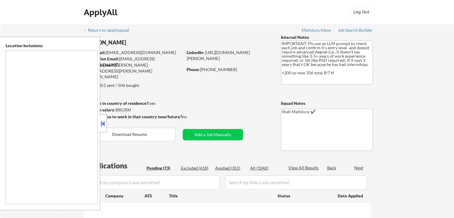
type textarea "[GEOGRAPHIC_DATA], [GEOGRAPHIC_DATA] [GEOGRAPHIC_DATA], [GEOGRAPHIC_DATA] [GEOG…"
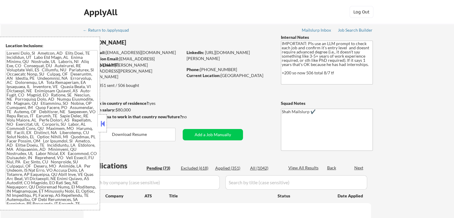
select select ""pending""
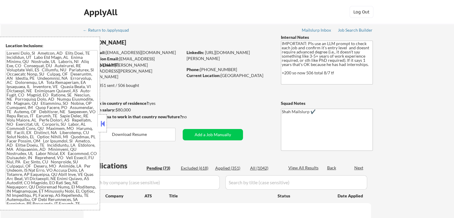
select select ""pending""
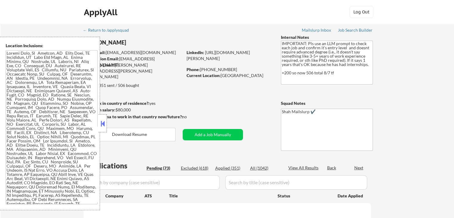
select select ""pending""
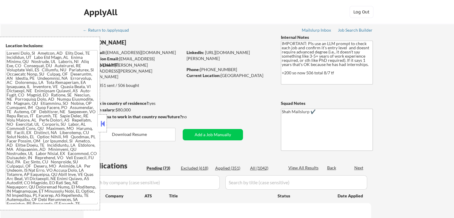
select select ""pending""
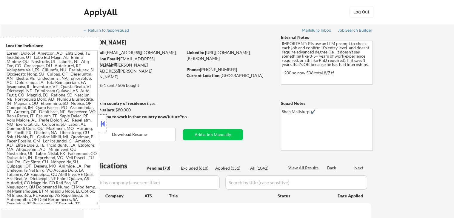
select select ""pending""
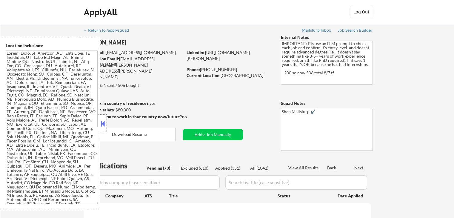
select select ""pending""
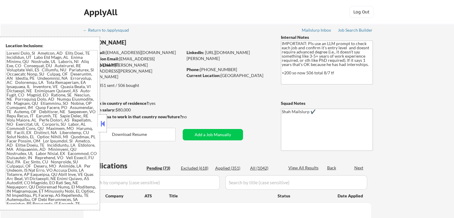
select select ""pending""
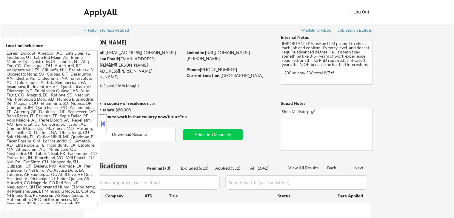
select select ""pending""
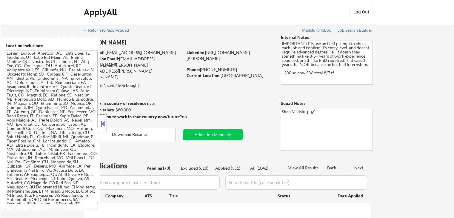
select select ""pending""
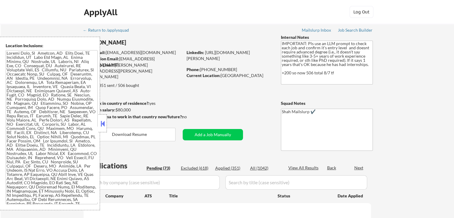
select select ""pending""
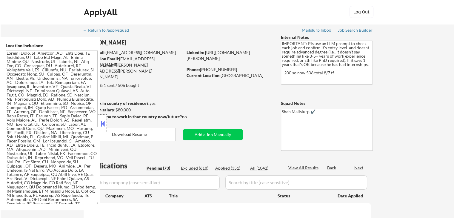
select select ""pending""
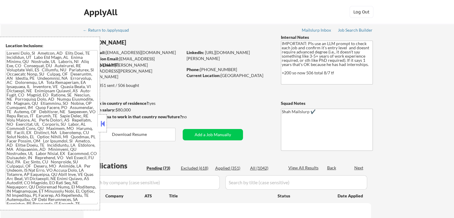
select select ""pending""
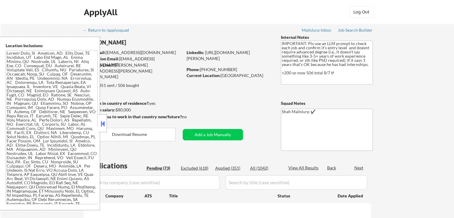
select select ""pending""
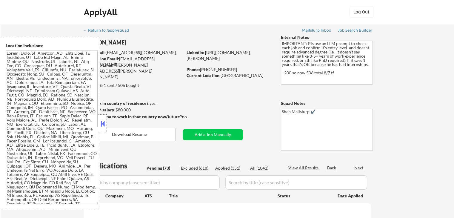
select select ""pending""
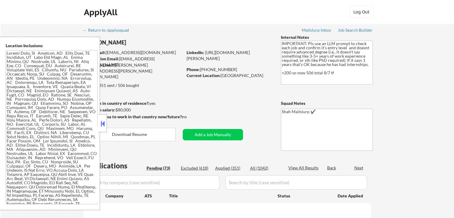
select select ""pending""
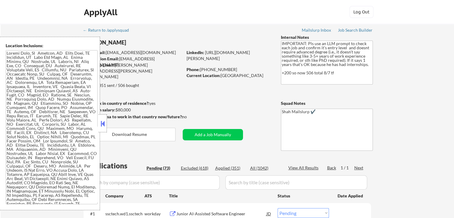
click at [104, 124] on button at bounding box center [102, 123] width 7 height 9
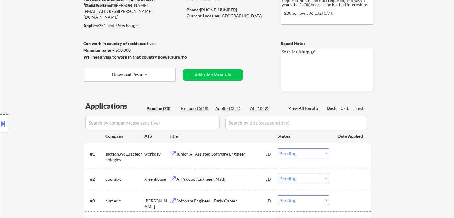
click at [66, 142] on div "Location Inclusions:" at bounding box center [53, 123] width 107 height 173
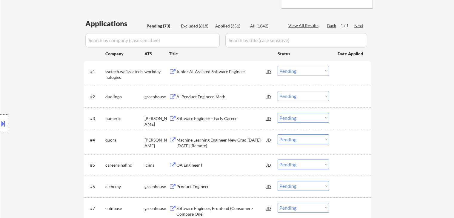
scroll to position [149, 0]
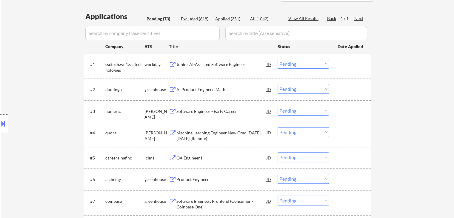
click at [190, 90] on div "AI Product Engineer, Math" at bounding box center [221, 89] width 90 height 6
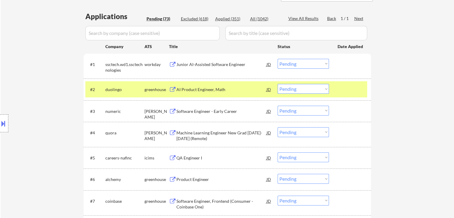
scroll to position [0, 0]
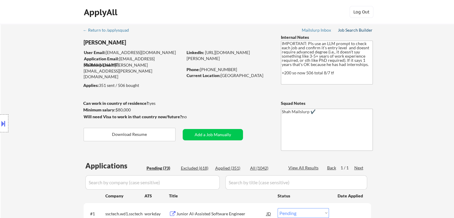
click at [355, 30] on div "Job Search Builder" at bounding box center [355, 30] width 35 height 4
drag, startPoint x: 192, startPoint y: 167, endPoint x: 192, endPoint y: 163, distance: 3.9
click at [191, 165] on div "Excluded (618)" at bounding box center [196, 168] width 30 height 6
select select ""excluded__other_""
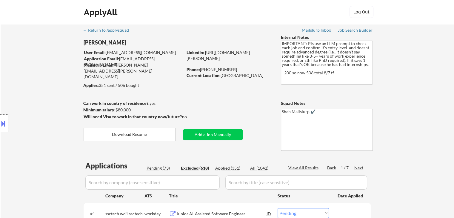
select select ""excluded""
select select ""excluded__other_""
select select ""excluded__expired_""
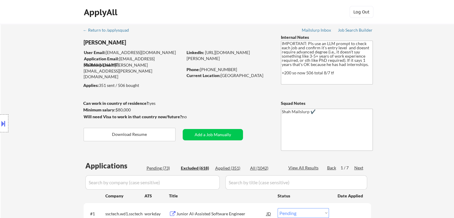
select select ""excluded__expired_""
select select ""excluded""
select select ""excluded__other_""
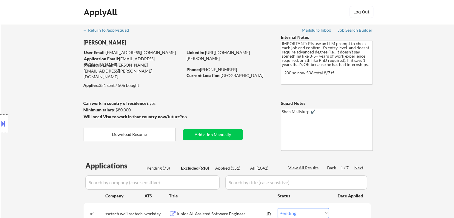
select select ""excluded__location_""
select select ""excluded__expired_""
select select ""excluded""
select select ""excluded__bad_match_""
select select ""excluded__location_""
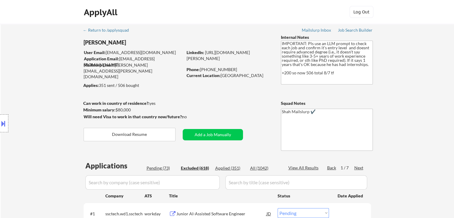
select select ""excluded__expired_""
select select ""excluded__other_""
select select ""excluded__expired_""
select select ""excluded""
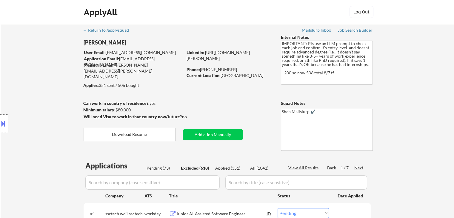
select select ""excluded__expired_""
select select ""excluded""
select select ""excluded__expired_""
select select ""excluded""
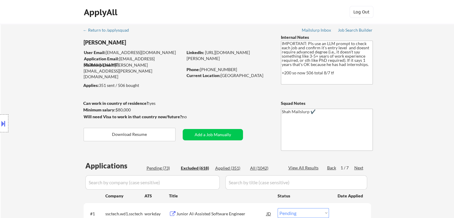
select select ""excluded""
select select ""excluded__other_""
select select ""excluded__bad_match_""
select select ""excluded__other_""
select select ""excluded__expired_""
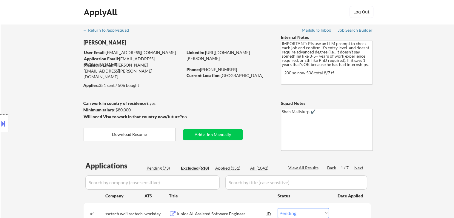
select select ""excluded__expired_""
select select ""excluded__other_""
select select ""excluded__expired_""
select select ""excluded__bad_match_""
select select ""excluded__other_""
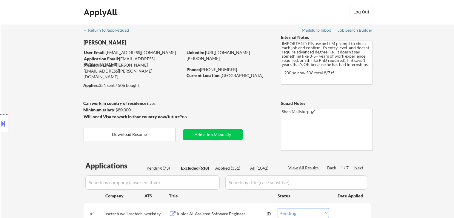
select select ""excluded__location_""
select select ""excluded__expired_""
select select ""excluded__bad_match_""
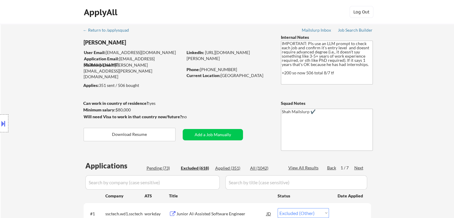
select select ""excluded__expired_""
select select ""excluded__other_""
select select ""excluded__location_""
select select ""excluded__expired_""
select select ""excluded__other_""
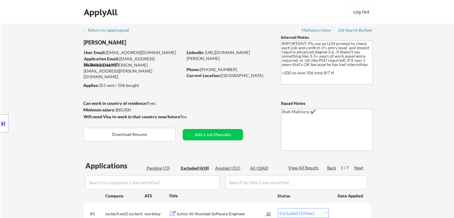
select select ""excluded__other_""
select select ""excluded__bad_match_""
select select ""excluded""
select select ""excluded__other_""
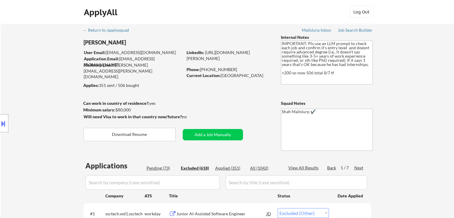
select select ""excluded__expired_""
select select ""excluded__other_""
select select ""excluded__bad_match_""
select select ""excluded__expired_""
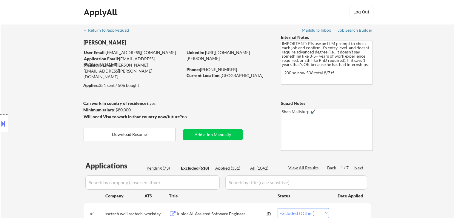
select select ""excluded__other_""
select select ""excluded__location_""
select select ""excluded__expired_""
select select ""excluded__bad_match_""
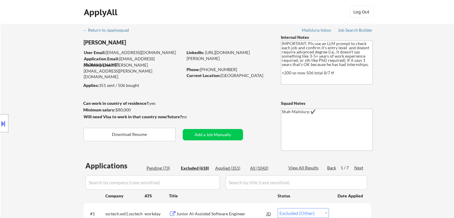
select select ""excluded""
select select ""excluded__other_""
select select ""excluded__location_""
select select ""excluded__expired_""
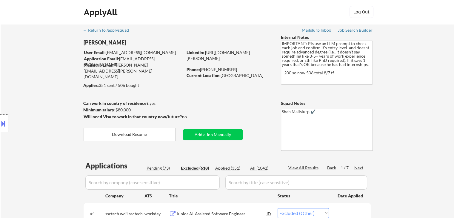
select select ""excluded""
select select ""excluded__bad_match_""
select select ""excluded__expired_""
select select ""excluded__bad_match_""
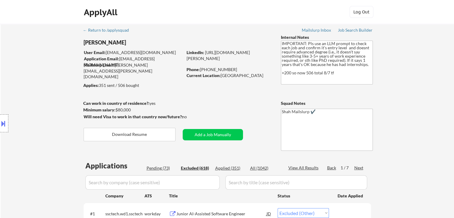
select select ""excluded__bad_match_""
select select ""excluded""
select select ""excluded__other_""
select select ""excluded__expired_""
select select ""excluded__other_""
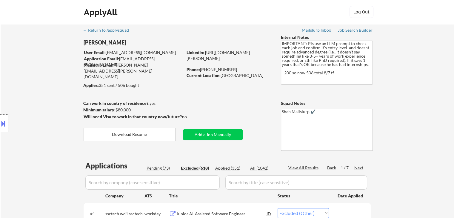
select select ""excluded__expired_""
select select ""excluded__location_""
select select ""excluded__bad_match_""
select select ""excluded__location_""
select select ""excluded__other_""
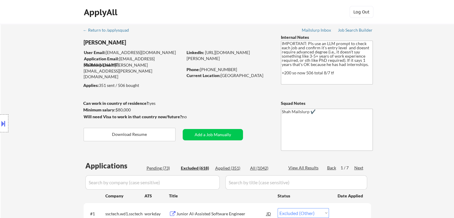
select select ""excluded__other_""
select select ""excluded""
select select ""excluded__other_""
select select ""excluded__location_""
select select ""excluded__other_""
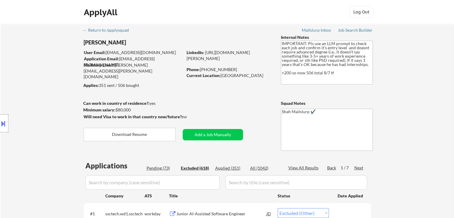
select select ""excluded__bad_match_""
select select ""excluded__expired_""
select select ""excluded__other_""
select select ""excluded__location_""
select select ""excluded__bad_match_""
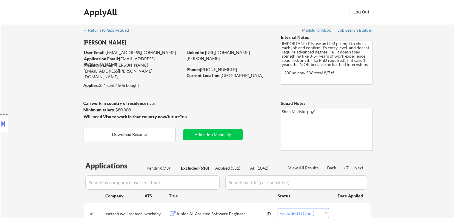
select select ""excluded__location_""
select select ""excluded""
select select ""excluded__other_""
select select ""excluded__expired_""
select select ""excluded__bad_match_""
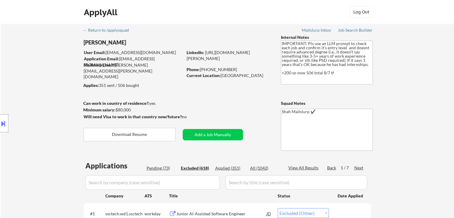
select select ""excluded""
select select ""excluded__salary_""
select select ""excluded__other_""
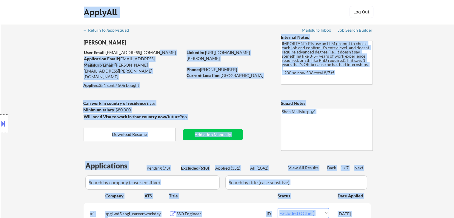
drag, startPoint x: 146, startPoint y: 52, endPoint x: 106, endPoint y: 52, distance: 39.4
click at [106, 52] on body "← Return to /applysquad Mailslurp Inbox Job Search Builder [PERSON_NAME] User E…" at bounding box center [227, 109] width 454 height 218
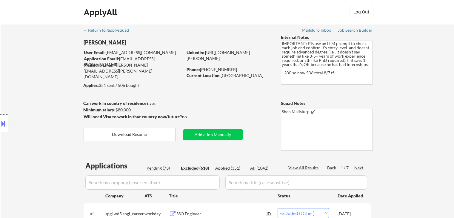
click at [146, 49] on div "User Email: [EMAIL_ADDRESS][DOMAIN_NAME]" at bounding box center [133, 52] width 99 height 6
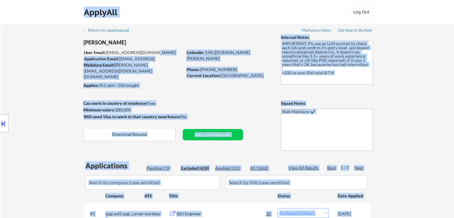
drag, startPoint x: 152, startPoint y: 51, endPoint x: 106, endPoint y: 47, distance: 45.8
click at [106, 47] on body "← Return to /applysquad Mailslurp Inbox Job Search Builder [PERSON_NAME] User E…" at bounding box center [227, 109] width 454 height 218
click at [37, 162] on div "Location Inclusions:" at bounding box center [53, 123] width 107 height 173
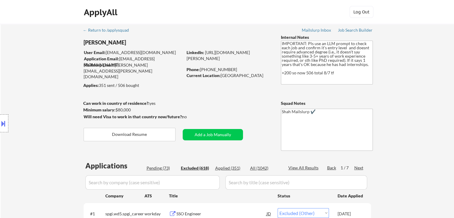
click at [156, 167] on div "Pending (73)" at bounding box center [161, 168] width 30 height 6
select select ""pending""
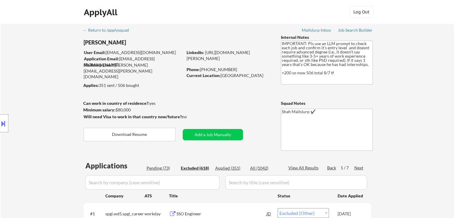
select select ""pending""
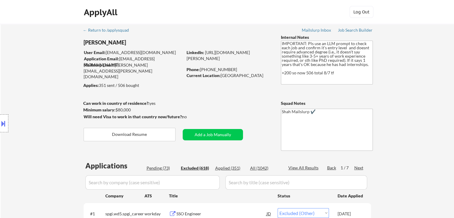
select select ""pending""
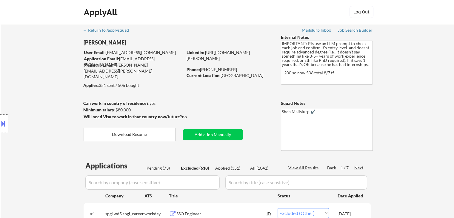
select select ""pending""
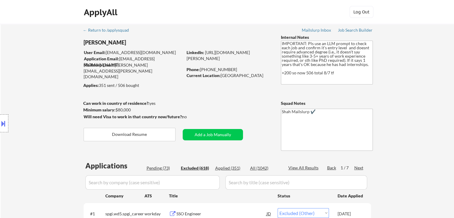
select select ""pending""
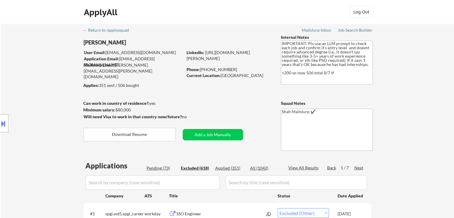
select select ""pending""
click at [51, 163] on div "Location Inclusions:" at bounding box center [53, 123] width 107 height 173
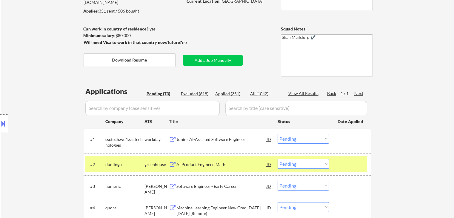
scroll to position [119, 0]
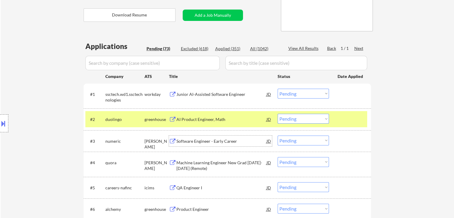
click at [197, 142] on div "Software Engineer - Early Career" at bounding box center [221, 141] width 90 height 6
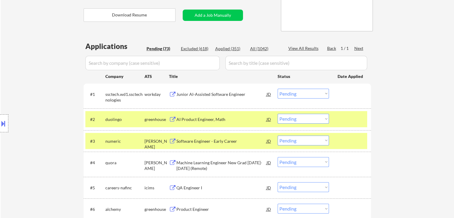
click at [3, 120] on button at bounding box center [3, 123] width 7 height 10
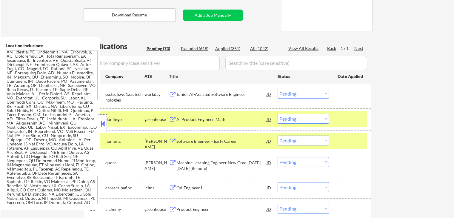
scroll to position [60, 0]
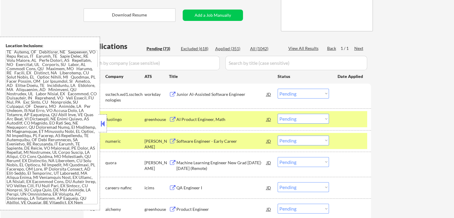
click at [103, 124] on button at bounding box center [102, 123] width 7 height 9
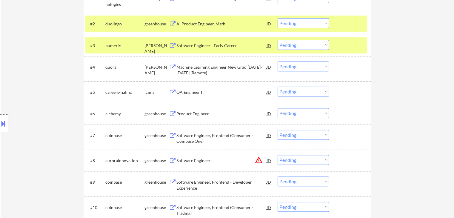
scroll to position [239, 0]
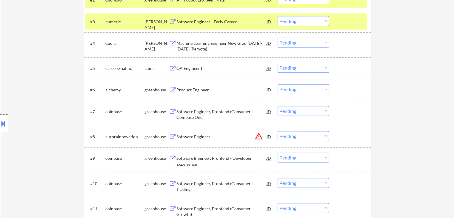
click at [202, 91] on div "Product Engineer" at bounding box center [221, 90] width 90 height 6
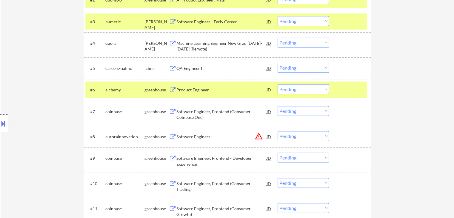
click at [0, 123] on button at bounding box center [3, 123] width 7 height 10
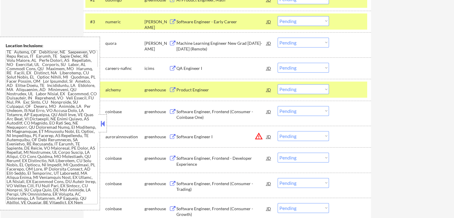
scroll to position [0, 0]
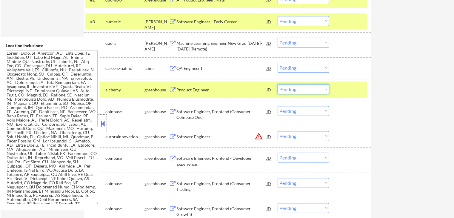
click at [311, 91] on select "Choose an option... Pending Applied Excluded (Questions) Excluded (Expired) Exc…" at bounding box center [302, 89] width 51 height 10
click at [277, 84] on select "Choose an option... Pending Applied Excluded (Questions) Excluded (Expired) Exc…" at bounding box center [302, 89] width 51 height 10
click at [101, 124] on button at bounding box center [102, 123] width 7 height 9
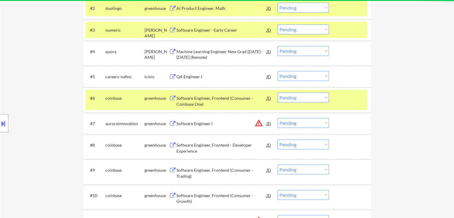
scroll to position [149, 0]
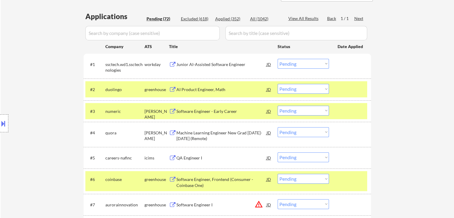
click at [343, 112] on div at bounding box center [350, 111] width 26 height 11
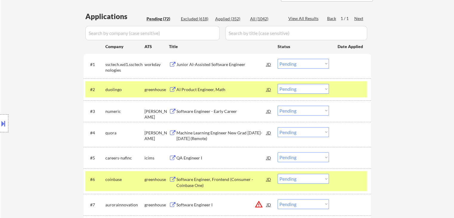
click at [344, 91] on div at bounding box center [350, 89] width 26 height 11
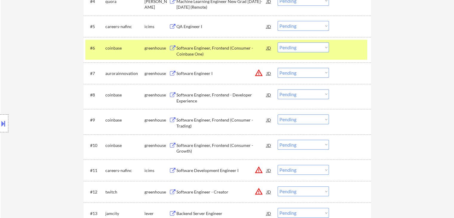
scroll to position [298, 0]
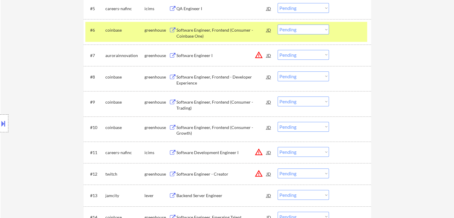
click at [186, 80] on div "Software Engineer, Frontend - Developer Experience" at bounding box center [221, 80] width 90 height 12
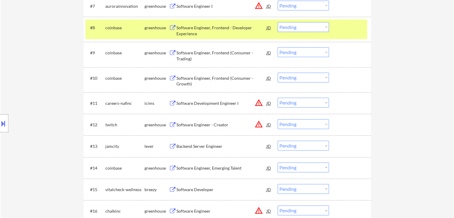
scroll to position [358, 0]
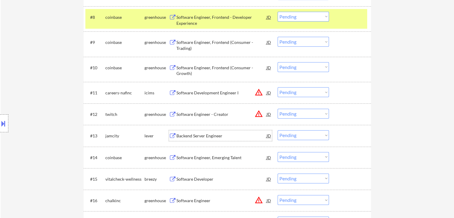
click at [196, 135] on div "Backend Server Engineer" at bounding box center [221, 136] width 90 height 6
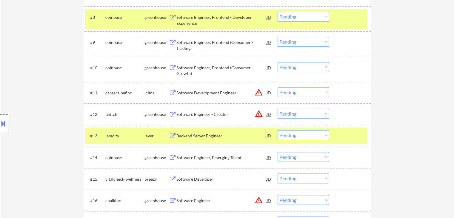
click at [197, 159] on div "Software Engineer, Emerging Talent" at bounding box center [221, 157] width 90 height 6
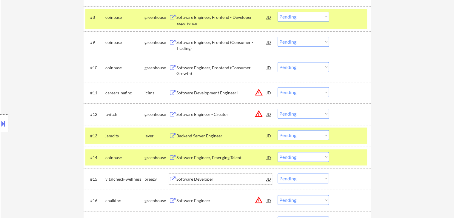
click at [198, 178] on div "Software Developer" at bounding box center [221, 179] width 90 height 6
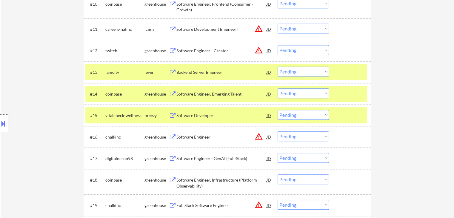
scroll to position [447, 0]
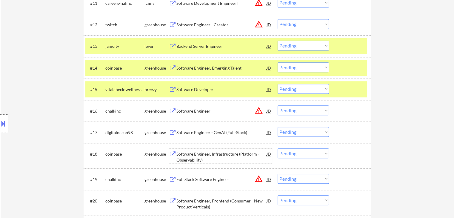
click at [193, 160] on div "Software Engineer, Infrastructure (Platform - Observability)" at bounding box center [221, 157] width 90 height 12
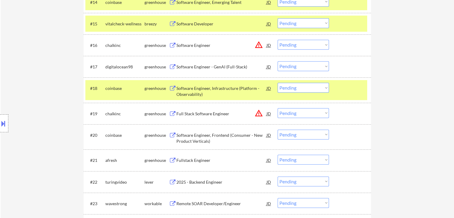
scroll to position [537, 0]
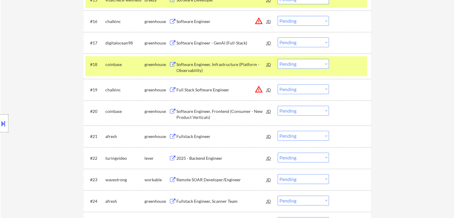
click at [192, 135] on div "Fullstack Engineer" at bounding box center [221, 136] width 90 height 6
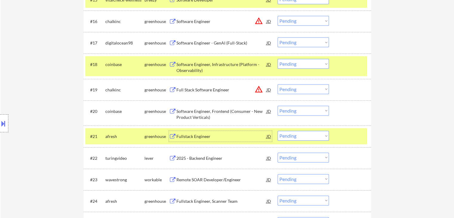
click at [0, 124] on button at bounding box center [3, 123] width 7 height 10
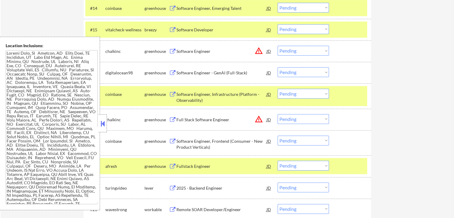
scroll to position [388, 0]
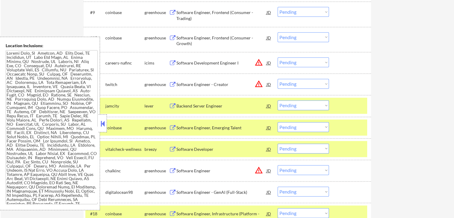
drag, startPoint x: 351, startPoint y: 103, endPoint x: 352, endPoint y: 126, distance: 22.1
click at [352, 103] on div at bounding box center [350, 105] width 26 height 11
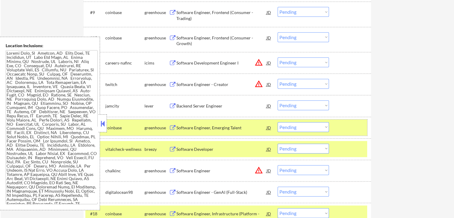
click at [352, 128] on div at bounding box center [350, 127] width 26 height 11
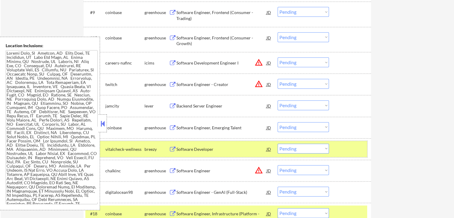
click at [350, 144] on div at bounding box center [350, 148] width 26 height 11
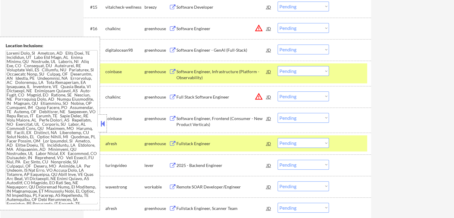
scroll to position [567, 0]
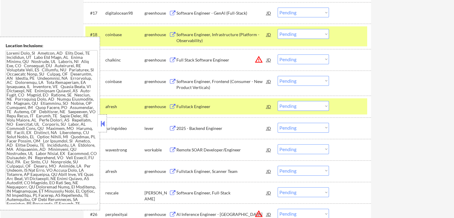
click at [348, 37] on div at bounding box center [350, 34] width 26 height 11
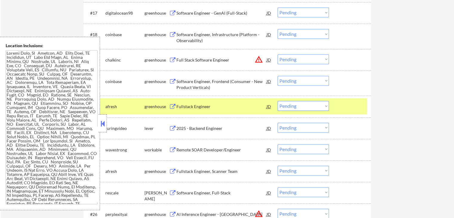
click at [353, 108] on div at bounding box center [350, 106] width 26 height 11
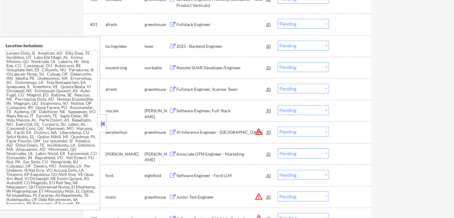
scroll to position [656, 0]
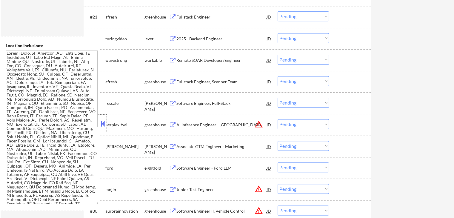
click at [101, 125] on button at bounding box center [102, 123] width 7 height 9
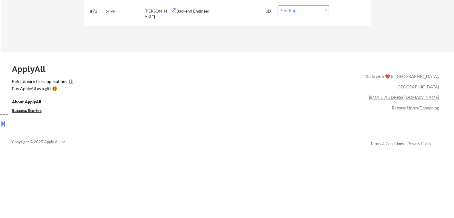
scroll to position [1670, 0]
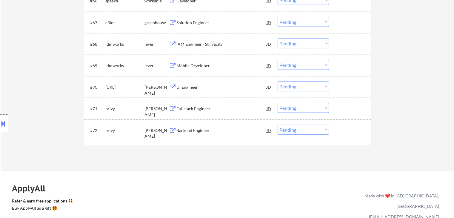
click at [189, 128] on div "Backend Engineer" at bounding box center [221, 130] width 90 height 6
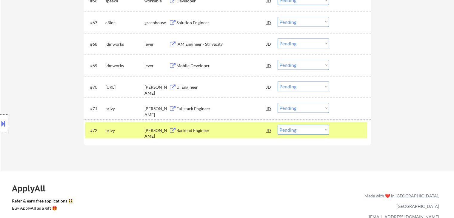
click at [187, 109] on div "Fullstack Engineer" at bounding box center [221, 109] width 90 height 6
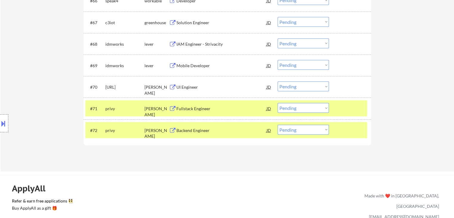
click at [182, 84] on div "UI Engineer" at bounding box center [221, 87] width 90 height 6
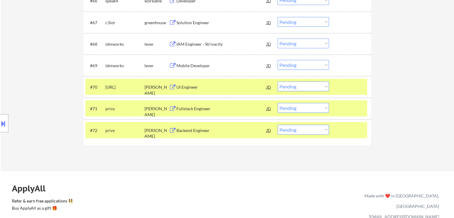
click at [192, 67] on div "Mobile Developer" at bounding box center [221, 66] width 90 height 6
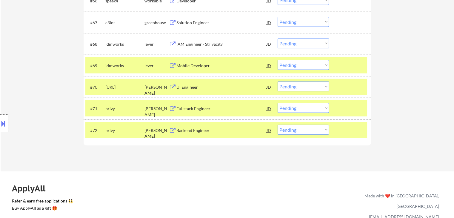
click at [191, 22] on div "Solution Engineer" at bounding box center [221, 23] width 90 height 6
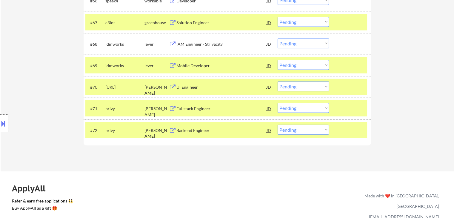
scroll to position [1610, 0]
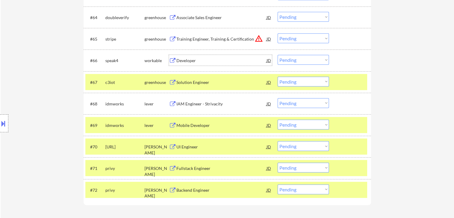
click at [179, 59] on div "Developer" at bounding box center [221, 61] width 90 height 6
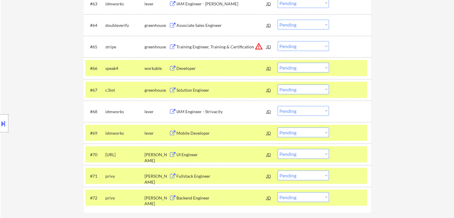
scroll to position [1580, 0]
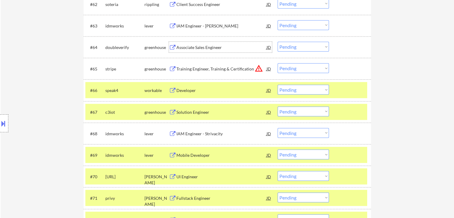
click at [185, 48] on div "Associate Sales Engineer" at bounding box center [221, 47] width 90 height 6
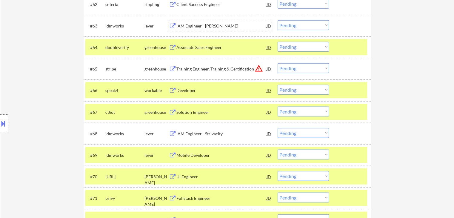
click at [188, 24] on div "IAM Engineer - [PERSON_NAME]" at bounding box center [221, 26] width 90 height 6
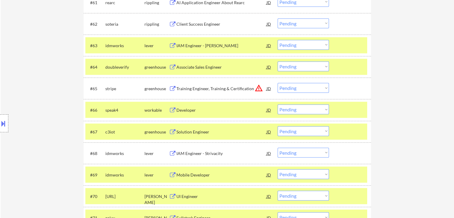
scroll to position [1551, 0]
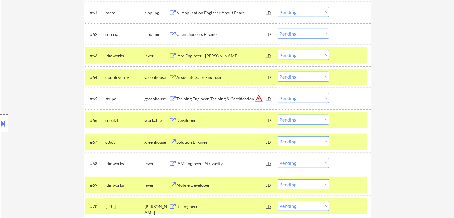
click at [182, 32] on div "Client Success Engineer" at bounding box center [221, 34] width 90 height 6
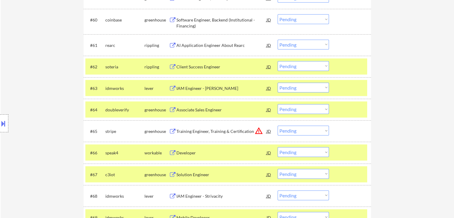
scroll to position [1461, 0]
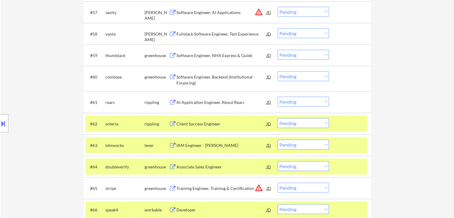
click at [194, 102] on div "AI Application Engineer About Rearc" at bounding box center [221, 102] width 90 height 6
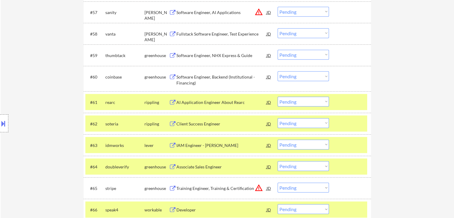
click at [195, 78] on div "Software Engineer, Backend (Institutional - Financing)" at bounding box center [221, 80] width 90 height 12
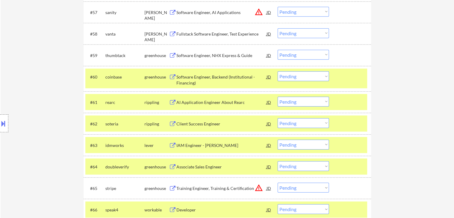
click at [192, 52] on div "Software Engineer, NHX Express & Guide" at bounding box center [221, 55] width 90 height 11
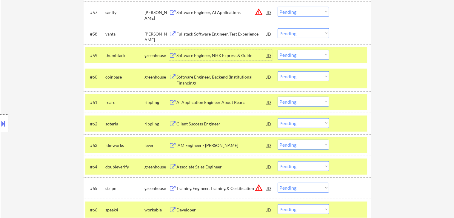
click at [0, 124] on button at bounding box center [3, 123] width 7 height 10
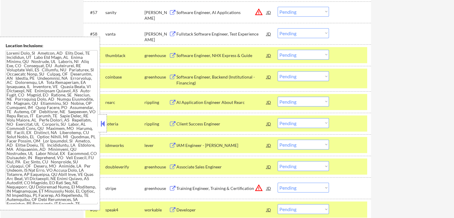
click at [105, 124] on button at bounding box center [102, 123] width 7 height 9
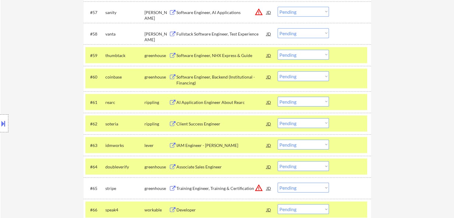
click at [69, 113] on div "Location Inclusions:" at bounding box center [53, 123] width 107 height 173
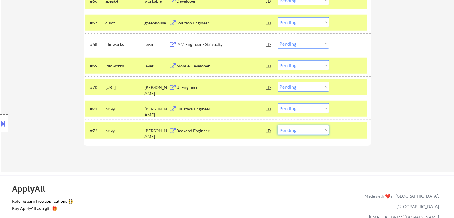
click at [308, 132] on select "Choose an option... Pending Applied Excluded (Questions) Excluded (Expired) Exc…" at bounding box center [302, 130] width 51 height 10
click at [277, 125] on select "Choose an option... Pending Applied Excluded (Questions) Excluded (Expired) Exc…" at bounding box center [302, 130] width 51 height 10
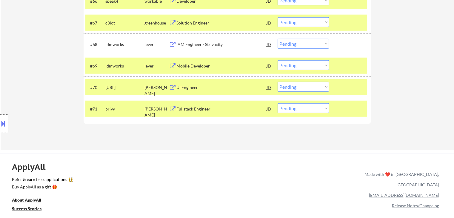
click at [310, 109] on select "Choose an option... Pending Applied Excluded (Questions) Excluded (Expired) Exc…" at bounding box center [302, 108] width 51 height 10
click at [277, 103] on select "Choose an option... Pending Applied Excluded (Questions) Excluded (Expired) Exc…" at bounding box center [302, 108] width 51 height 10
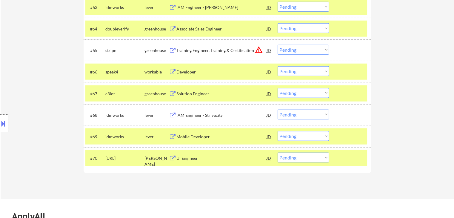
scroll to position [1610, 0]
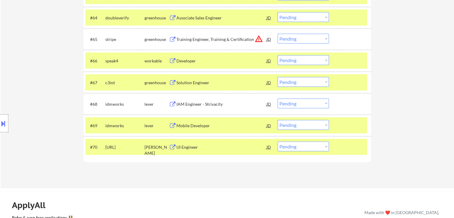
click at [345, 145] on div at bounding box center [350, 146] width 26 height 11
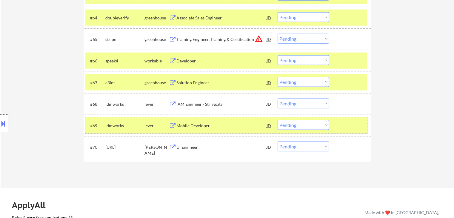
drag, startPoint x: 343, startPoint y: 122, endPoint x: 346, endPoint y: 84, distance: 37.7
click at [343, 122] on div at bounding box center [350, 125] width 26 height 11
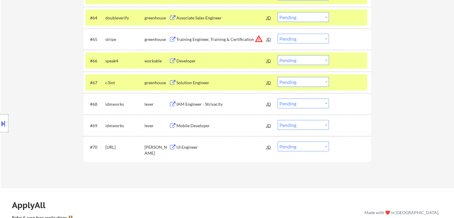
click at [347, 80] on div at bounding box center [350, 82] width 26 height 11
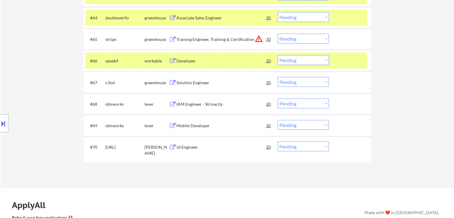
click at [348, 64] on div at bounding box center [350, 60] width 26 height 11
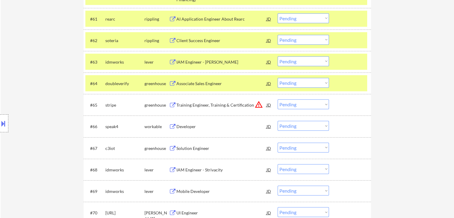
scroll to position [1520, 0]
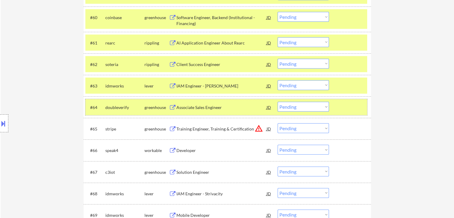
click at [347, 102] on div at bounding box center [350, 107] width 26 height 11
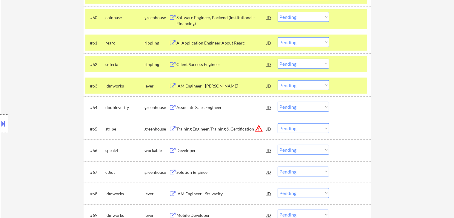
click at [344, 86] on div at bounding box center [350, 85] width 26 height 11
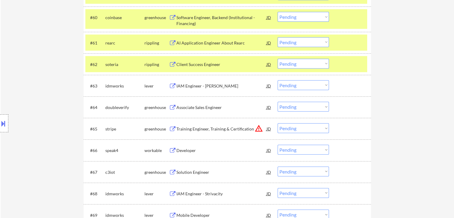
click at [342, 63] on div at bounding box center [350, 64] width 26 height 11
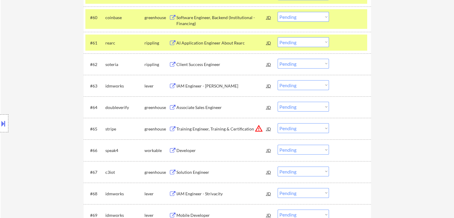
click at [344, 41] on div at bounding box center [350, 42] width 26 height 11
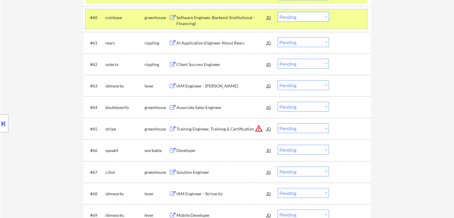
click at [344, 24] on div "#60 coinbase greenhouse Software Engineer, Backend (Institutional - Financing) …" at bounding box center [225, 19] width 281 height 20
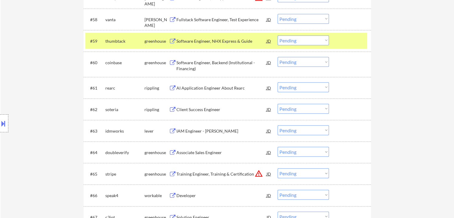
scroll to position [1401, 0]
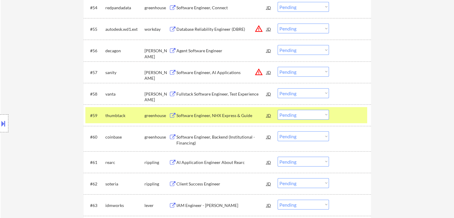
click at [348, 116] on div at bounding box center [350, 115] width 26 height 11
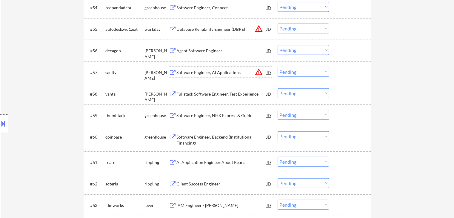
click at [199, 72] on div "Software Engineer, AI Applications" at bounding box center [221, 72] width 90 height 6
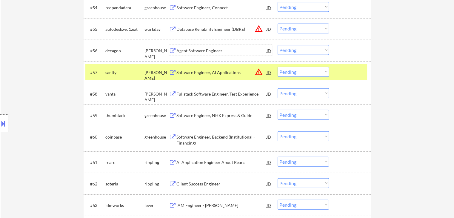
click at [193, 49] on div "Agent Software Engineer" at bounding box center [221, 51] width 90 height 6
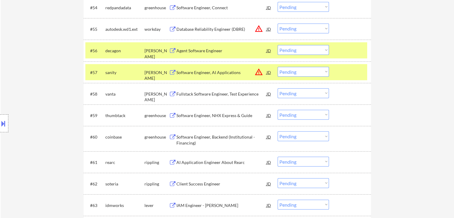
click at [188, 9] on div "Software Engineer, Connect" at bounding box center [221, 8] width 90 height 6
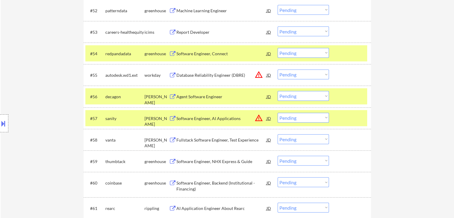
scroll to position [1342, 0]
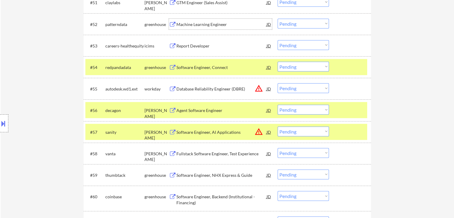
click at [197, 23] on div "Machine Learning Engineer" at bounding box center [221, 24] width 90 height 6
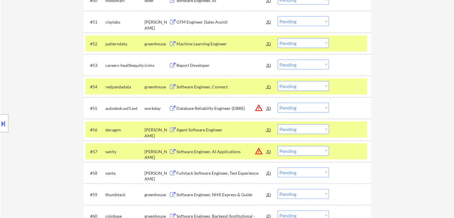
scroll to position [1312, 0]
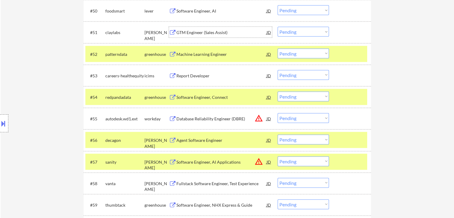
click at [193, 31] on div "GTM Engineer (Sales Assist)" at bounding box center [221, 33] width 90 height 6
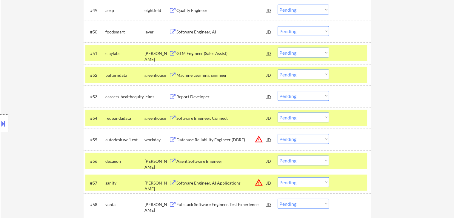
scroll to position [1282, 0]
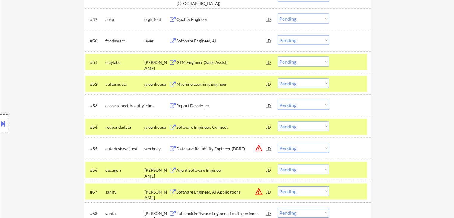
click at [187, 40] on div "Software Engineer, AI" at bounding box center [221, 41] width 90 height 6
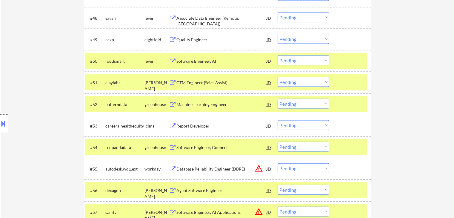
scroll to position [1252, 0]
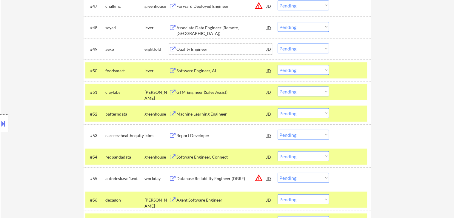
click at [188, 49] on div "Quality Engineer" at bounding box center [221, 49] width 90 height 6
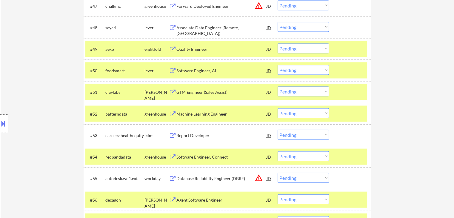
click at [197, 28] on div "Associate Data Engineer (Remote, [GEOGRAPHIC_DATA])" at bounding box center [221, 31] width 90 height 12
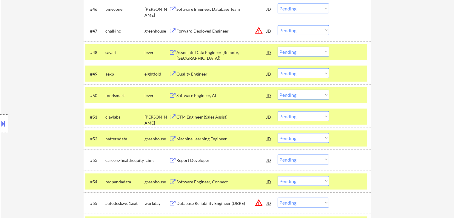
scroll to position [1192, 0]
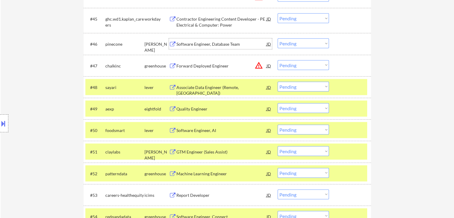
click at [192, 43] on div "Software Engineer, Database Team" at bounding box center [221, 44] width 90 height 6
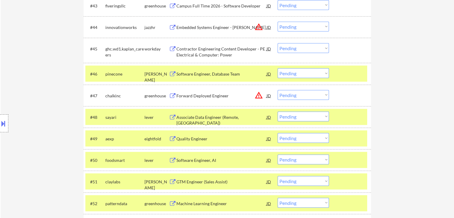
scroll to position [1133, 0]
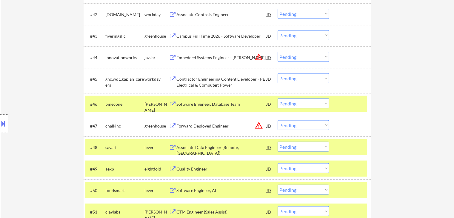
click at [188, 38] on div "Campus Full Time 2026 - Software Developer" at bounding box center [221, 36] width 90 height 6
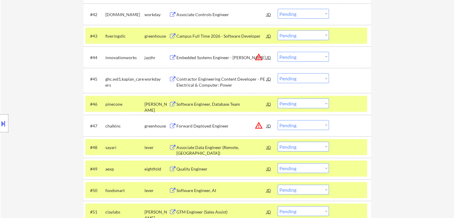
scroll to position [1103, 0]
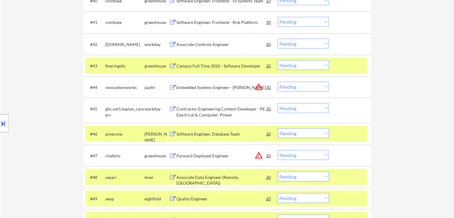
click at [190, 21] on div "Software Engineer, Frontend - Risk Platform" at bounding box center [221, 22] width 90 height 6
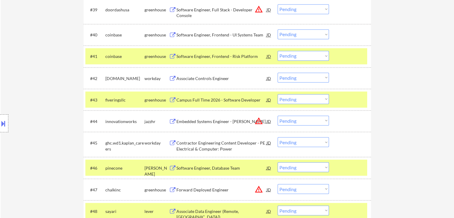
scroll to position [1043, 0]
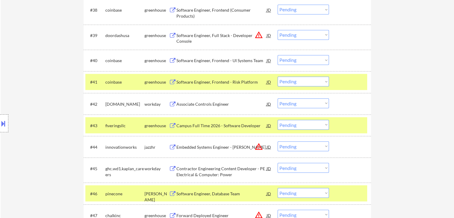
click at [197, 58] on div "Software Engineer, Frontend - UI Systems Team" at bounding box center [221, 61] width 90 height 6
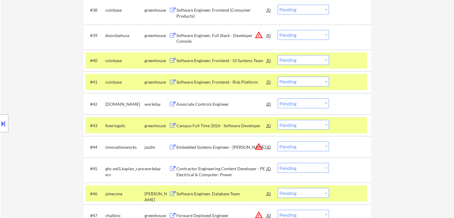
scroll to position [984, 0]
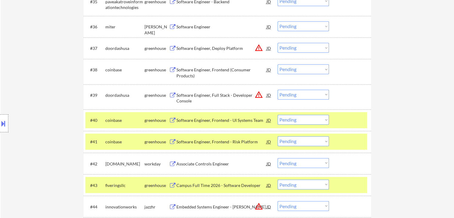
click at [194, 70] on div "Software Engineer, Frontend (Consumer Products)" at bounding box center [221, 73] width 90 height 12
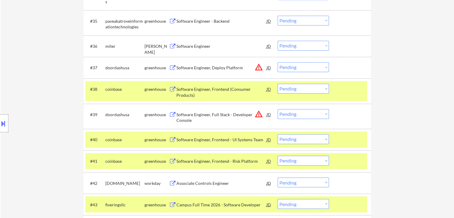
scroll to position [954, 0]
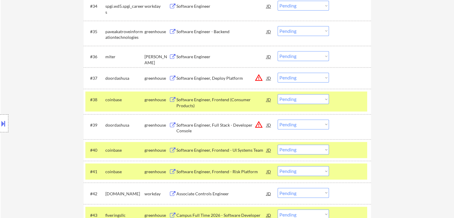
click at [193, 59] on div "Software Engineer" at bounding box center [221, 57] width 90 height 6
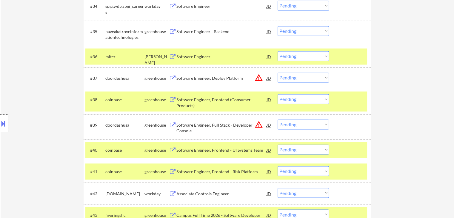
click at [199, 33] on div "Software Engineer - Backend" at bounding box center [221, 32] width 90 height 6
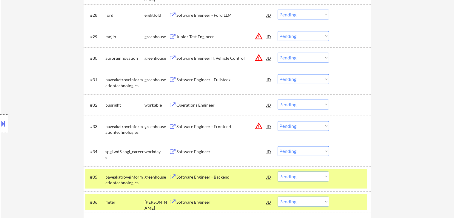
scroll to position [805, 0]
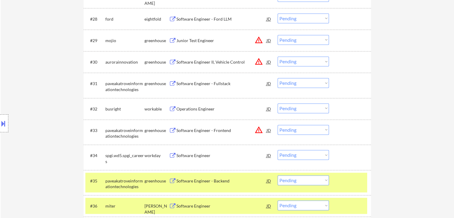
click at [195, 81] on div "Software Engineer - Fullstack" at bounding box center [221, 84] width 90 height 6
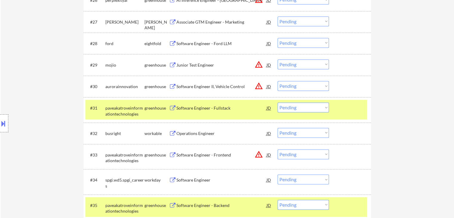
scroll to position [745, 0]
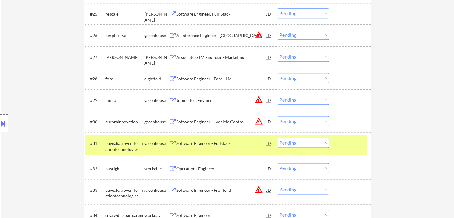
click at [192, 58] on div "Associate GTM Engineer - Marketing" at bounding box center [221, 57] width 90 height 6
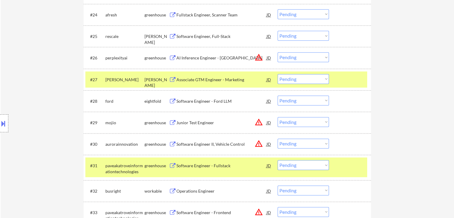
scroll to position [686, 0]
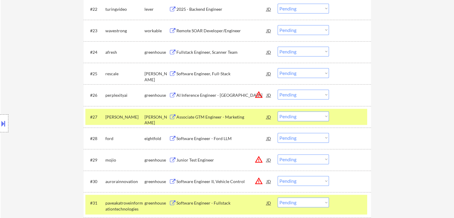
click at [197, 74] on div "Software Engineer, Full-Stack" at bounding box center [221, 74] width 90 height 6
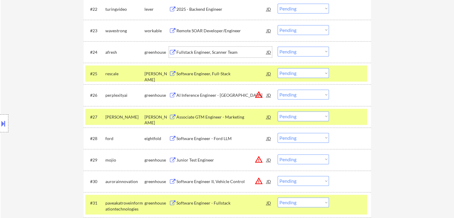
click at [193, 49] on div "Fullstack Engineer, Scanner Team" at bounding box center [221, 52] width 90 height 6
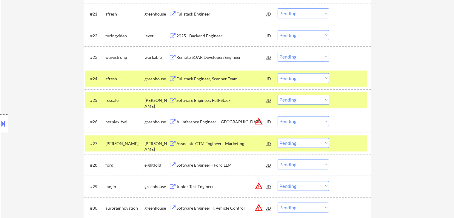
scroll to position [656, 0]
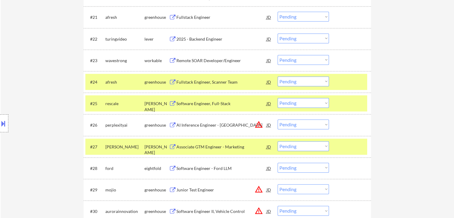
click at [191, 42] on div "2025 - Backend Engineer" at bounding box center [221, 38] width 90 height 11
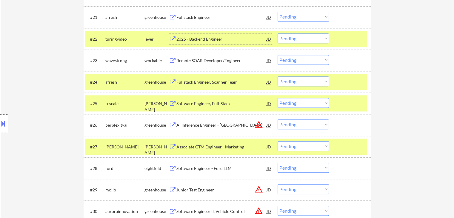
click at [4, 122] on button at bounding box center [3, 123] width 7 height 10
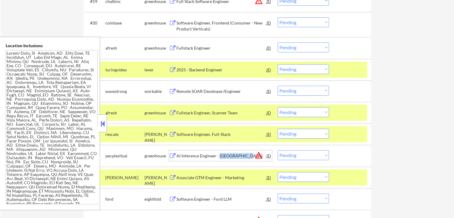
scroll to position [596, 0]
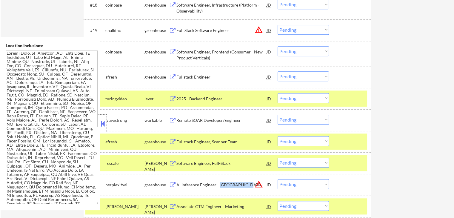
click at [104, 124] on button at bounding box center [102, 123] width 7 height 9
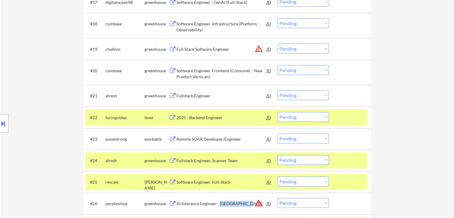
scroll to position [536, 0]
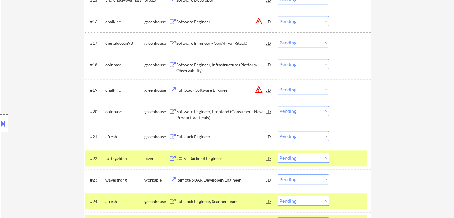
click at [198, 134] on div "Fullstack Engineer" at bounding box center [221, 137] width 90 height 6
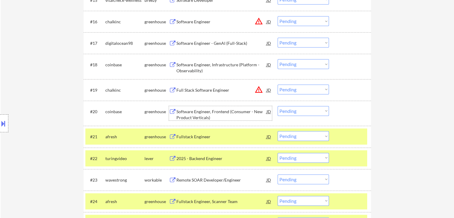
click at [195, 112] on div "Software Engineer, Frontend (Consumer - New Product Verticals)" at bounding box center [221, 115] width 90 height 12
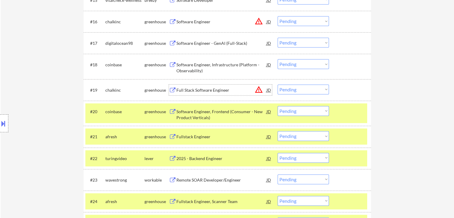
click at [186, 85] on div "Full Stack Software Engineer" at bounding box center [221, 89] width 90 height 11
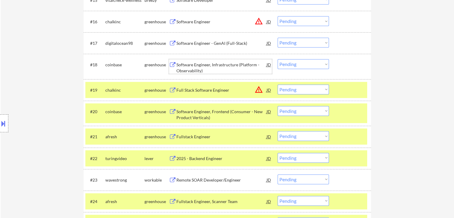
click at [187, 71] on div "Software Engineer, Infrastructure (Platform - Observability)" at bounding box center [221, 68] width 90 height 12
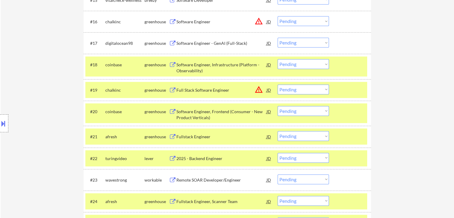
click at [184, 43] on div "Software Engineer - GenAI (Full-Stack)" at bounding box center [221, 43] width 90 height 6
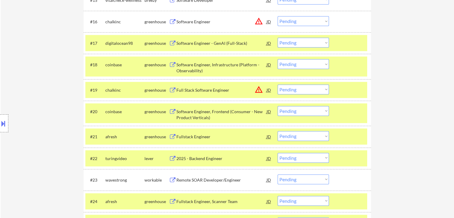
click at [179, 25] on div "Software Engineer" at bounding box center [221, 21] width 90 height 11
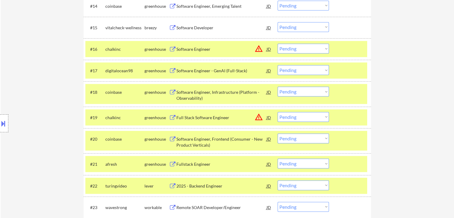
scroll to position [477, 0]
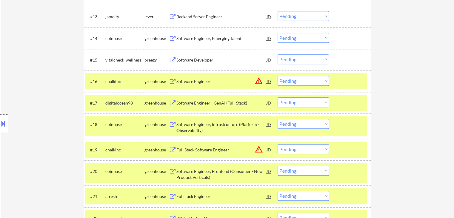
drag, startPoint x: 185, startPoint y: 59, endPoint x: 185, endPoint y: 55, distance: 4.2
click at [185, 58] on div "Software Developer" at bounding box center [221, 60] width 90 height 6
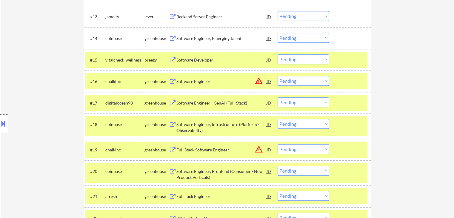
click at [186, 37] on div "Software Engineer, Emerging Talent" at bounding box center [221, 38] width 90 height 6
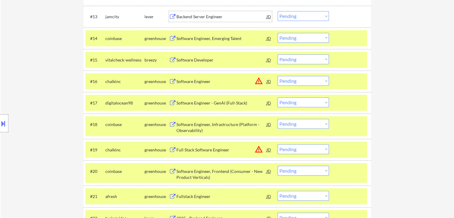
click at [184, 17] on div "Backend Server Engineer" at bounding box center [221, 17] width 90 height 6
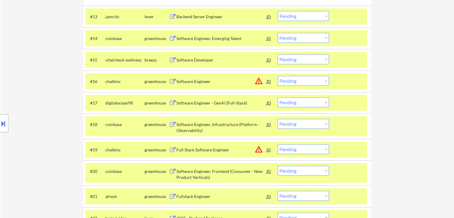
scroll to position [387, 0]
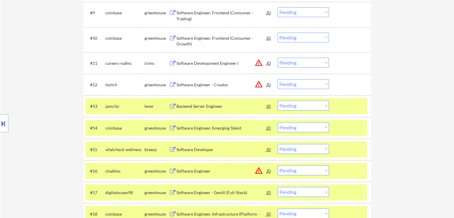
drag, startPoint x: 190, startPoint y: 86, endPoint x: 194, endPoint y: 67, distance: 19.5
click at [190, 86] on div "Software Engineer - Creator" at bounding box center [221, 85] width 90 height 6
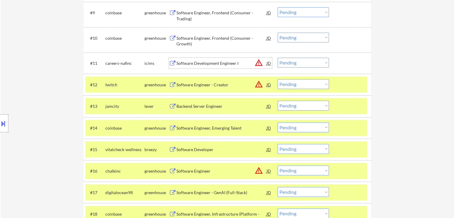
drag, startPoint x: 191, startPoint y: 62, endPoint x: 189, endPoint y: 47, distance: 15.1
click at [190, 62] on div "Software Development Engineer I" at bounding box center [221, 63] width 90 height 6
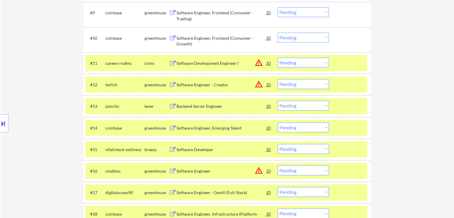
click at [187, 41] on div "Software Engineer, Frontend (Consumer - Growth)" at bounding box center [221, 41] width 90 height 12
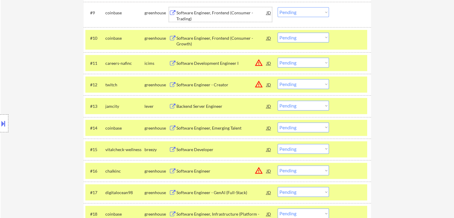
click at [183, 13] on div "Software Engineer, Frontend (Consumer - Trading)" at bounding box center [221, 16] width 90 height 12
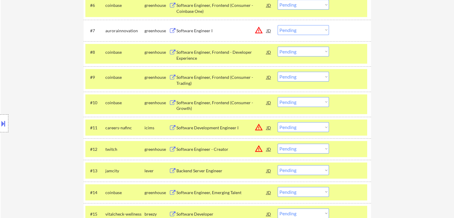
scroll to position [298, 0]
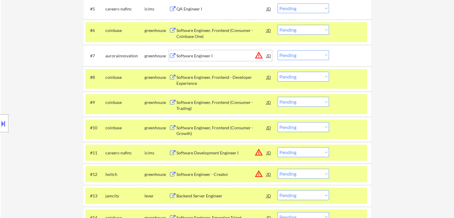
click at [187, 56] on div "Software Engineer I" at bounding box center [221, 56] width 90 height 6
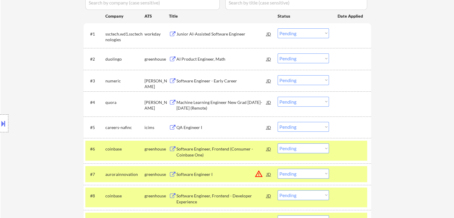
scroll to position [179, 0]
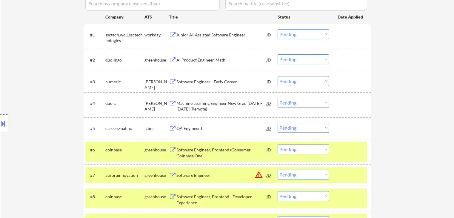
click at [17, 42] on div "Location Inclusions:" at bounding box center [53, 123] width 107 height 173
click at [8, 73] on div "Location Inclusions:" at bounding box center [53, 123] width 107 height 173
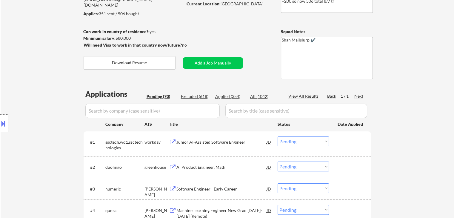
scroll to position [59, 0]
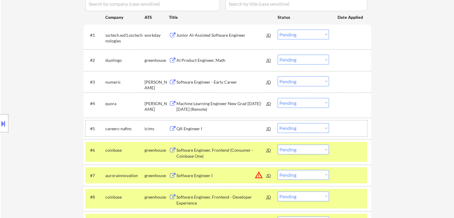
scroll to position [180, 0]
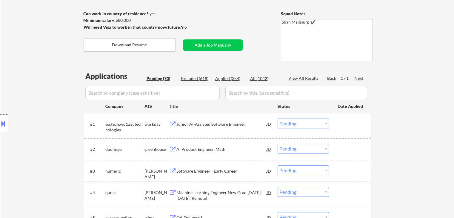
scroll to position [61, 0]
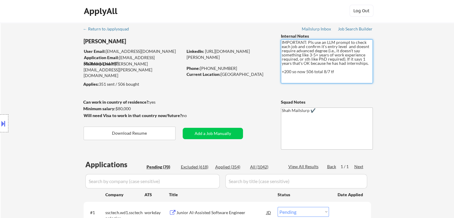
drag, startPoint x: 366, startPoint y: 61, endPoint x: 283, endPoint y: 38, distance: 86.5
click at [283, 38] on div "Internal Notes IMPORTANT: Pls use an LLM prompt to check each job and confirm i…" at bounding box center [327, 58] width 92 height 50
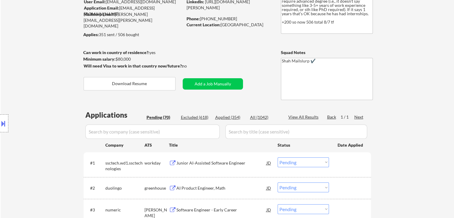
scroll to position [61, 0]
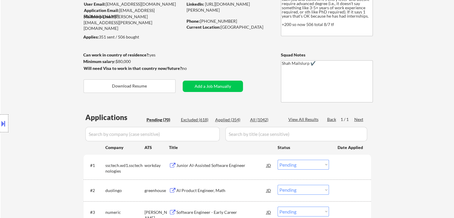
scroll to position [1, 0]
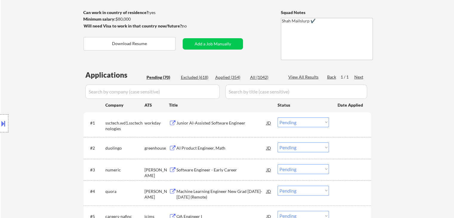
click at [55, 99] on div "Location Inclusions:" at bounding box center [53, 123] width 107 height 173
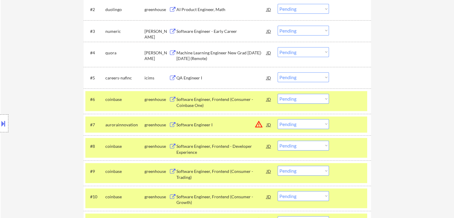
scroll to position [240, 0]
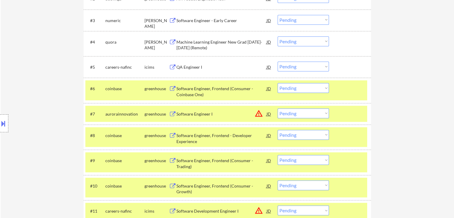
click at [49, 93] on div "Location Inclusions:" at bounding box center [53, 123] width 107 height 173
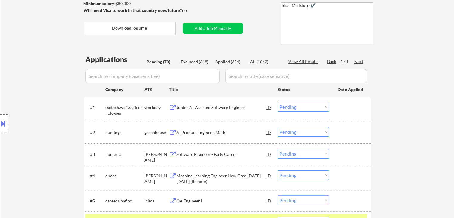
scroll to position [119, 0]
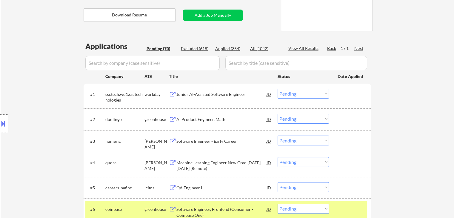
click at [57, 113] on div "Location Inclusions:" at bounding box center [53, 123] width 107 height 173
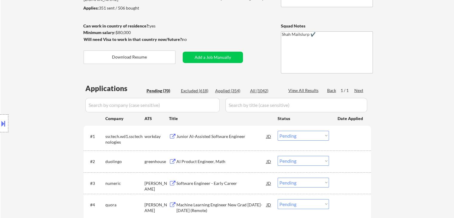
scroll to position [60, 0]
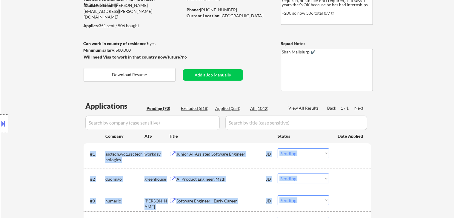
drag, startPoint x: 366, startPoint y: 131, endPoint x: 29, endPoint y: 129, distance: 337.0
click at [29, 129] on body "← Return to /applysquad Mailslurp Inbox Job Search Builder [PERSON_NAME] User E…" at bounding box center [227, 49] width 454 height 218
click at [35, 136] on div "Location Inclusions:" at bounding box center [53, 123] width 107 height 173
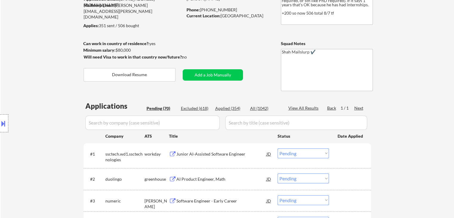
click at [51, 115] on div "Location Inclusions:" at bounding box center [53, 123] width 107 height 173
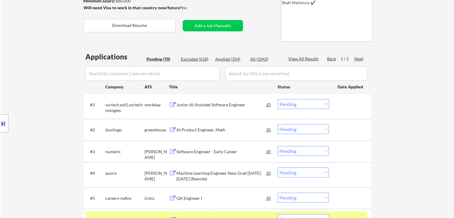
scroll to position [119, 0]
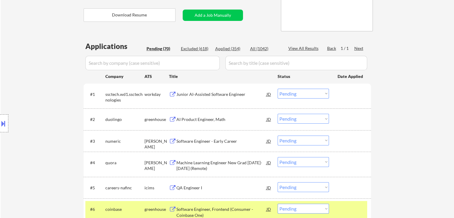
click at [321, 95] on select "Choose an option... Pending Applied Excluded (Questions) Excluded (Expired) Exc…" at bounding box center [302, 94] width 51 height 10
click at [277, 89] on select "Choose an option... Pending Applied Excluded (Questions) Excluded (Expired) Exc…" at bounding box center [302, 94] width 51 height 10
click at [314, 119] on select "Choose an option... Pending Applied Excluded (Questions) Excluded (Expired) Exc…" at bounding box center [302, 119] width 51 height 10
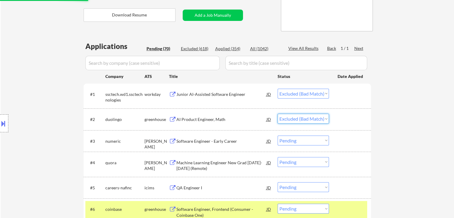
click at [277, 114] on select "Choose an option... Pending Applied Excluded (Questions) Excluded (Expired) Exc…" at bounding box center [302, 119] width 51 height 10
click at [313, 140] on select "Choose an option... Pending Applied Excluded (Questions) Excluded (Expired) Exc…" at bounding box center [302, 140] width 51 height 10
click at [306, 141] on select "Choose an option... Pending Applied Excluded (Questions) Excluded (Expired) Exc…" at bounding box center [302, 140] width 51 height 10
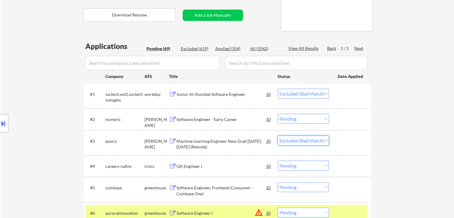
click at [277, 135] on select "Choose an option... Pending Applied Excluded (Questions) Excluded (Expired) Exc…" at bounding box center [302, 140] width 51 height 10
click at [310, 120] on select "Choose an option... Pending Applied Excluded (Questions) Excluded (Expired) Exc…" at bounding box center [302, 119] width 51 height 10
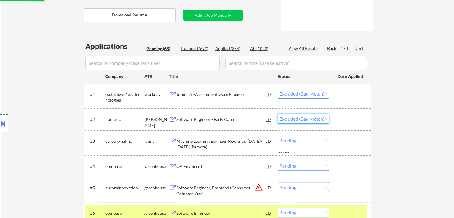
click at [277, 114] on select "Choose an option... Pending Applied Excluded (Questions) Excluded (Expired) Exc…" at bounding box center [302, 119] width 51 height 10
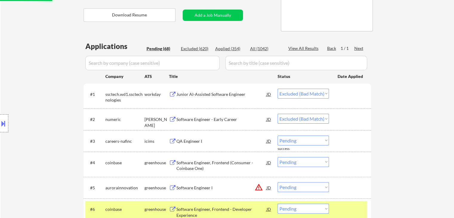
click at [305, 142] on select "Choose an option... Pending Applied Excluded (Questions) Excluded (Expired) Exc…" at bounding box center [302, 140] width 51 height 10
click at [277, 135] on select "Choose an option... Pending Applied Excluded (Questions) Excluded (Expired) Exc…" at bounding box center [302, 140] width 51 height 10
click at [311, 165] on select "Choose an option... Pending Applied Excluded (Questions) Excluded (Expired) Exc…" at bounding box center [302, 162] width 51 height 10
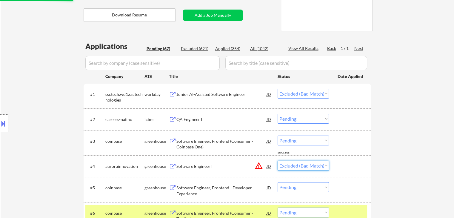
click at [277, 160] on select "Choose an option... Pending Applied Excluded (Questions) Excluded (Expired) Exc…" at bounding box center [302, 165] width 51 height 10
click at [311, 137] on select "Choose an option... Pending Applied Excluded (Questions) Excluded (Expired) Exc…" at bounding box center [302, 140] width 51 height 10
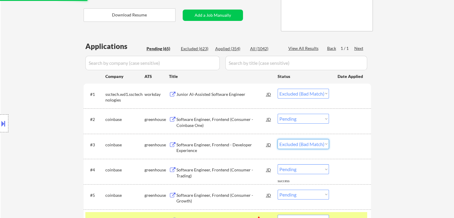
click at [277, 139] on select "Choose an option... Pending Applied Excluded (Questions) Excluded (Expired) Exc…" at bounding box center [302, 144] width 51 height 10
click at [307, 119] on select "Choose an option... Pending Applied Excluded (Questions) Excluded (Expired) Exc…" at bounding box center [302, 119] width 51 height 10
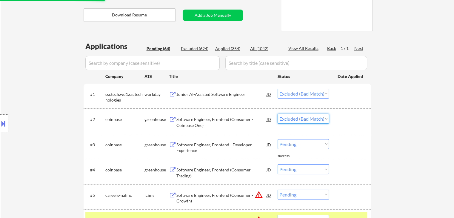
click at [277, 114] on select "Choose an option... Pending Applied Excluded (Questions) Excluded (Expired) Exc…" at bounding box center [302, 119] width 51 height 10
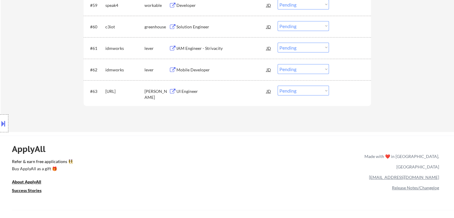
scroll to position [1491, 0]
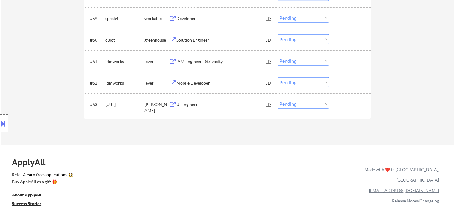
drag, startPoint x: 301, startPoint y: 104, endPoint x: 294, endPoint y: 102, distance: 7.3
click at [301, 104] on select "Choose an option... Pending Applied Excluded (Questions) Excluded (Expired) Exc…" at bounding box center [302, 104] width 51 height 10
click at [277, 99] on select "Choose an option... Pending Applied Excluded (Questions) Excluded (Expired) Exc…" at bounding box center [302, 104] width 51 height 10
click at [303, 81] on select "Choose an option... Pending Applied Excluded (Questions) Excluded (Expired) Exc…" at bounding box center [302, 82] width 51 height 10
click at [277, 77] on select "Choose an option... Pending Applied Excluded (Questions) Excluded (Expired) Exc…" at bounding box center [302, 82] width 51 height 10
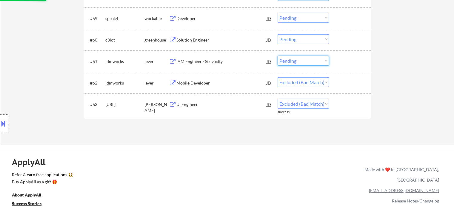
click at [290, 58] on select "Choose an option... Pending Applied Excluded (Questions) Excluded (Expired) Exc…" at bounding box center [302, 61] width 51 height 10
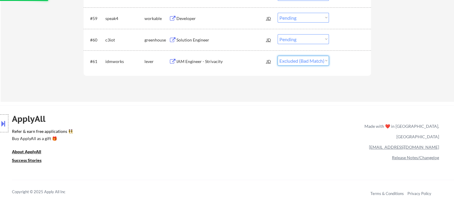
click at [277, 56] on select "Choose an option... Pending Applied Excluded (Questions) Excluded (Expired) Exc…" at bounding box center [302, 61] width 51 height 10
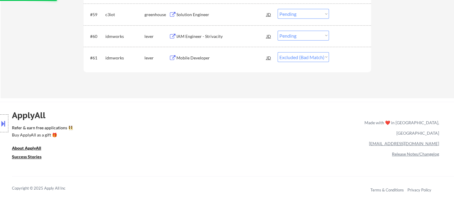
click at [310, 114] on div "ApplyAll Refer & earn free applications 👯‍♀️ Buy ApplyAll as a gift 🎁 About App…" at bounding box center [227, 153] width 454 height 95
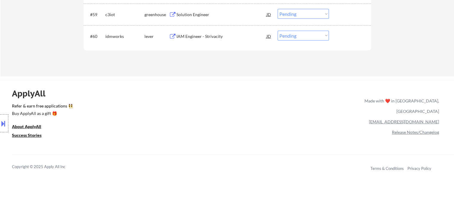
drag, startPoint x: 302, startPoint y: 34, endPoint x: 286, endPoint y: 33, distance: 15.8
click at [302, 34] on select "Choose an option... Pending Applied Excluded (Questions) Excluded (Expired) Exc…" at bounding box center [302, 36] width 51 height 10
click at [277, 31] on select "Choose an option... Pending Applied Excluded (Questions) Excluded (Expired) Exc…" at bounding box center [302, 36] width 51 height 10
click at [301, 14] on select "Choose an option... Pending Applied Excluded (Questions) Excluded (Expired) Exc…" at bounding box center [302, 14] width 51 height 10
click at [277, 9] on select "Choose an option... Pending Applied Excluded (Questions) Excluded (Expired) Exc…" at bounding box center [302, 14] width 51 height 10
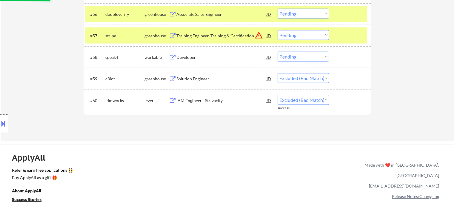
scroll to position [1401, 0]
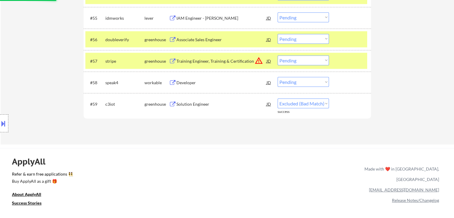
click at [300, 83] on select "Choose an option... Pending Applied Excluded (Questions) Excluded (Expired) Exc…" at bounding box center [302, 82] width 51 height 10
drag, startPoint x: 371, startPoint y: 130, endPoint x: 332, endPoint y: 102, distance: 47.7
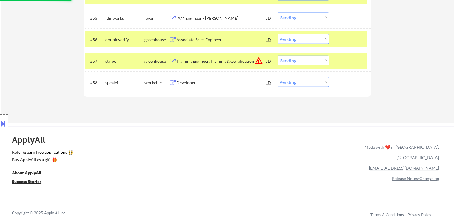
click at [311, 82] on select "Choose an option... Pending Applied Excluded (Questions) Excluded (Expired) Exc…" at bounding box center [302, 82] width 51 height 10
click at [277, 77] on select "Choose an option... Pending Applied Excluded (Questions) Excluded (Expired) Exc…" at bounding box center [302, 82] width 51 height 10
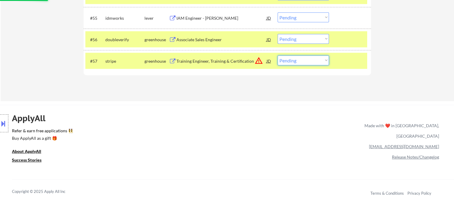
click at [303, 61] on select "Choose an option... Pending Applied Excluded (Questions) Excluded (Expired) Exc…" at bounding box center [302, 60] width 51 height 10
click at [277, 55] on select "Choose an option... Pending Applied Excluded (Questions) Excluded (Expired) Exc…" at bounding box center [302, 60] width 51 height 10
click at [301, 41] on select "Choose an option... Pending Applied Excluded (Questions) Excluded (Expired) Exc…" at bounding box center [302, 39] width 51 height 10
click at [277, 34] on select "Choose an option... Pending Applied Excluded (Questions) Excluded (Expired) Exc…" at bounding box center [302, 39] width 51 height 10
click at [298, 19] on select "Choose an option... Pending Applied Excluded (Questions) Excluded (Expired) Exc…" at bounding box center [302, 18] width 51 height 10
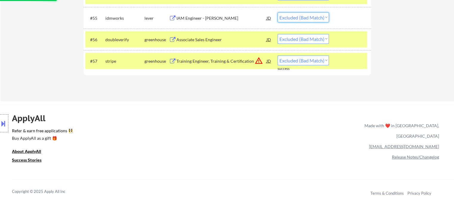
click at [277, 13] on select "Choose an option... Pending Applied Excluded (Questions) Excluded (Expired) Exc…" at bounding box center [302, 18] width 51 height 10
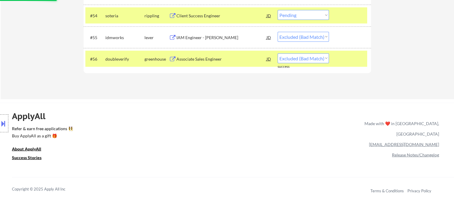
scroll to position [1372, 0]
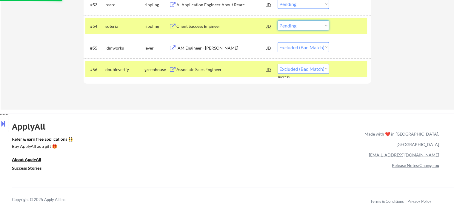
click at [302, 30] on select "Choose an option... Pending Applied Excluded (Questions) Excluded (Expired) Exc…" at bounding box center [302, 26] width 51 height 10
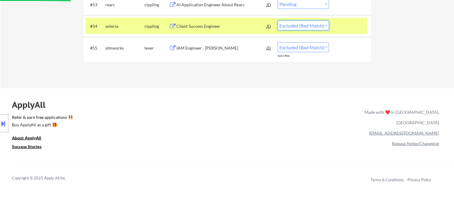
click at [277, 21] on select "Choose an option... Pending Applied Excluded (Questions) Excluded (Expired) Exc…" at bounding box center [302, 26] width 51 height 10
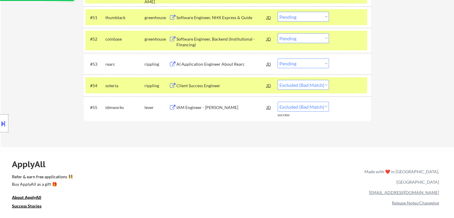
scroll to position [1312, 0]
click at [304, 62] on select "Choose an option... Pending Applied Excluded (Questions) Excluded (Expired) Exc…" at bounding box center [302, 64] width 51 height 10
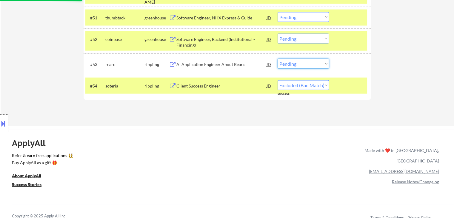
click at [308, 62] on select "Choose an option... Pending Applied Excluded (Questions) Excluded (Expired) Exc…" at bounding box center [302, 64] width 51 height 10
click at [277, 59] on select "Choose an option... Pending Applied Excluded (Questions) Excluded (Expired) Exc…" at bounding box center [302, 64] width 51 height 10
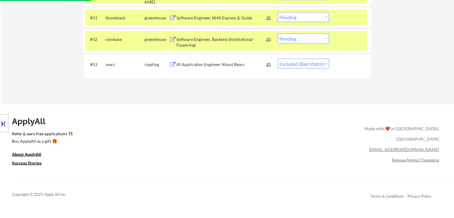
click at [308, 41] on select "Choose an option... Pending Applied Excluded (Questions) Excluded (Expired) Exc…" at bounding box center [302, 39] width 51 height 10
click at [277, 34] on select "Choose an option... Pending Applied Excluded (Questions) Excluded (Expired) Exc…" at bounding box center [302, 39] width 51 height 10
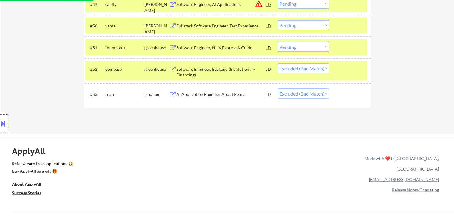
click at [300, 49] on select "Choose an option... Pending Applied Excluded (Questions) Excluded (Expired) Exc…" at bounding box center [302, 47] width 51 height 10
click at [277, 42] on select "Choose an option... Pending Applied Excluded (Questions) Excluded (Expired) Exc…" at bounding box center [302, 47] width 51 height 10
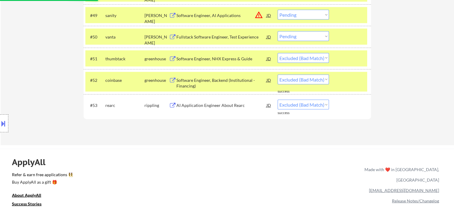
scroll to position [1252, 0]
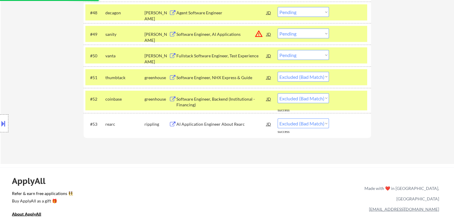
click at [302, 59] on select "Choose an option... Pending Applied Excluded (Questions) Excluded (Expired) Exc…" at bounding box center [302, 55] width 51 height 10
click at [277, 50] on select "Choose an option... Pending Applied Excluded (Questions) Excluded (Expired) Exc…" at bounding box center [302, 55] width 51 height 10
click at [306, 33] on select "Choose an option... Pending Applied Excluded (Questions) Excluded (Expired) Exc…" at bounding box center [302, 34] width 51 height 10
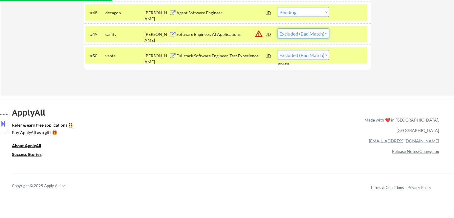
click at [277, 29] on select "Choose an option... Pending Applied Excluded (Questions) Excluded (Expired) Exc…" at bounding box center [302, 34] width 51 height 10
click at [303, 13] on select "Choose an option... Pending Applied Excluded (Questions) Excluded (Expired) Exc…" at bounding box center [302, 12] width 51 height 10
click at [277, 7] on select "Choose an option... Pending Applied Excluded (Questions) Excluded (Expired) Exc…" at bounding box center [302, 12] width 51 height 10
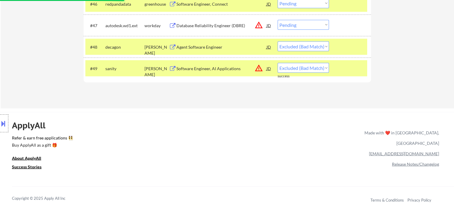
scroll to position [1193, 0]
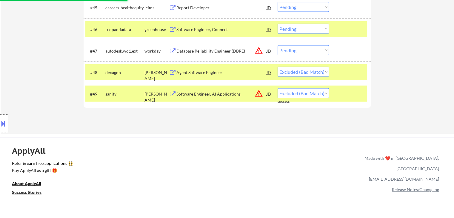
drag, startPoint x: 293, startPoint y: 48, endPoint x: 286, endPoint y: 48, distance: 6.6
click at [293, 48] on select "Choose an option... Pending Applied Excluded (Questions) Excluded (Expired) Exc…" at bounding box center [302, 50] width 51 height 10
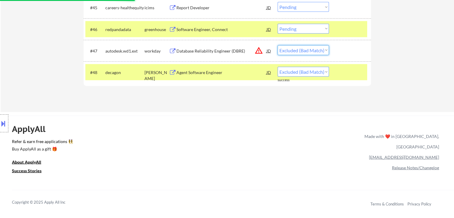
click at [277, 45] on select "Choose an option... Pending Applied Excluded (Questions) Excluded (Expired) Exc…" at bounding box center [302, 50] width 51 height 10
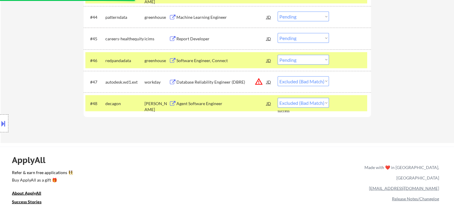
scroll to position [1133, 0]
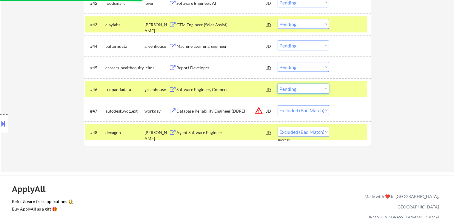
click at [300, 92] on select "Choose an option... Pending Applied Excluded (Questions) Excluded (Expired) Exc…" at bounding box center [302, 88] width 51 height 10
click at [277, 83] on select "Choose an option... Pending Applied Excluded (Questions) Excluded (Expired) Exc…" at bounding box center [302, 88] width 51 height 10
click at [300, 67] on select "Choose an option... Pending Applied Excluded (Questions) Excluded (Expired) Exc…" at bounding box center [302, 67] width 51 height 10
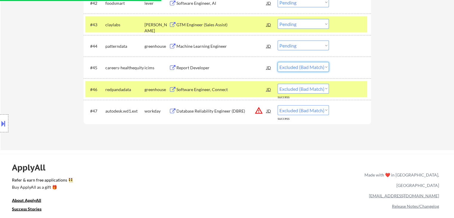
click at [277, 62] on select "Choose an option... Pending Applied Excluded (Questions) Excluded (Expired) Exc…" at bounding box center [302, 67] width 51 height 10
drag, startPoint x: 297, startPoint y: 43, endPoint x: 294, endPoint y: 42, distance: 3.7
click at [297, 43] on select "Choose an option... Pending Applied Excluded (Questions) Excluded (Expired) Exc…" at bounding box center [302, 45] width 51 height 10
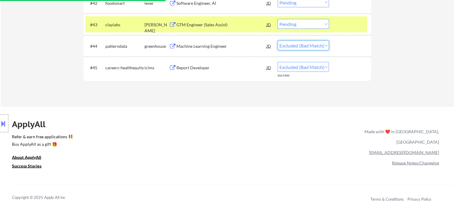
click at [277, 40] on select "Choose an option... Pending Applied Excluded (Questions) Excluded (Expired) Exc…" at bounding box center [302, 45] width 51 height 10
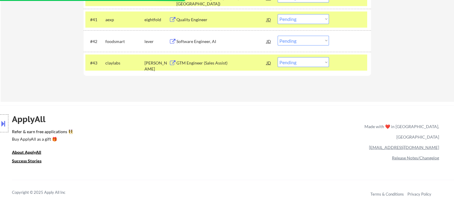
scroll to position [1073, 0]
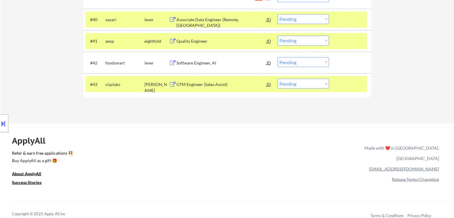
click at [294, 83] on select "Choose an option... Pending Applied Excluded (Questions) Excluded (Expired) Exc…" at bounding box center [302, 83] width 51 height 10
click at [277, 78] on select "Choose an option... Pending Applied Excluded (Questions) Excluded (Expired) Exc…" at bounding box center [302, 83] width 51 height 10
click at [304, 63] on select "Choose an option... Pending Applied Excluded (Questions) Excluded (Expired) Exc…" at bounding box center [302, 62] width 51 height 10
click at [277, 57] on select "Choose an option... Pending Applied Excluded (Questions) Excluded (Expired) Exc…" at bounding box center [302, 62] width 51 height 10
click at [304, 37] on select "Choose an option... Pending Applied Excluded (Questions) Excluded (Expired) Exc…" at bounding box center [302, 40] width 51 height 10
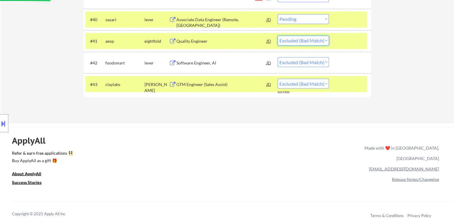
click at [277, 35] on select "Choose an option... Pending Applied Excluded (Questions) Excluded (Expired) Exc…" at bounding box center [302, 40] width 51 height 10
click at [298, 17] on select "Choose an option... Pending Applied Excluded (Questions) Excluded (Expired) Exc…" at bounding box center [302, 19] width 51 height 10
click at [277, 14] on select "Choose an option... Pending Applied Excluded (Questions) Excluded (Expired) Exc…" at bounding box center [302, 19] width 51 height 10
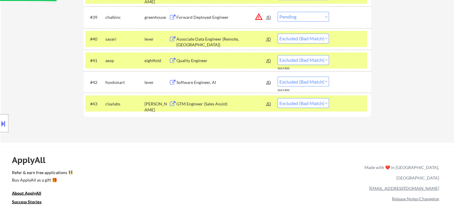
scroll to position [1044, 0]
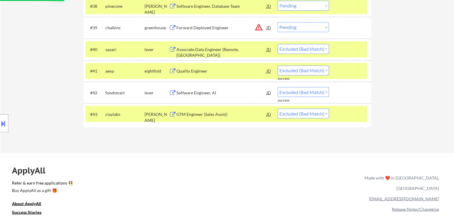
click at [301, 29] on select "Choose an option... Pending Applied Excluded (Questions) Excluded (Expired) Exc…" at bounding box center [302, 27] width 51 height 10
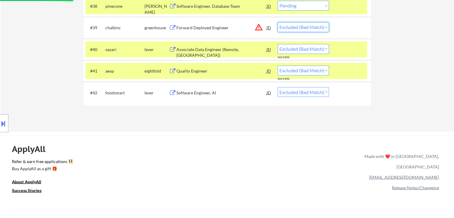
click at [277, 22] on select "Choose an option... Pending Applied Excluded (Questions) Excluded (Expired) Exc…" at bounding box center [302, 27] width 51 height 10
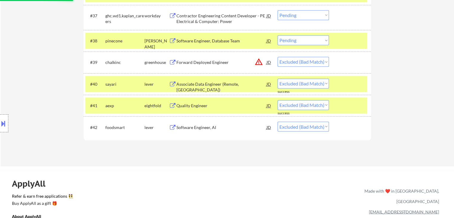
scroll to position [984, 0]
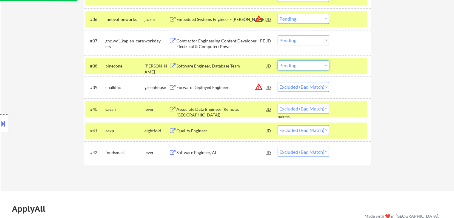
click at [303, 65] on select "Choose an option... Pending Applied Excluded (Questions) Excluded (Expired) Exc…" at bounding box center [302, 65] width 51 height 10
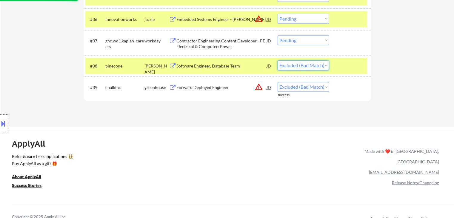
click at [277, 60] on select "Choose an option... Pending Applied Excluded (Questions) Excluded (Expired) Exc…" at bounding box center [302, 65] width 51 height 10
click at [301, 43] on select "Choose an option... Pending Applied Excluded (Questions) Excluded (Expired) Exc…" at bounding box center [302, 40] width 51 height 10
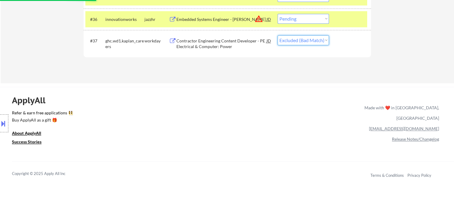
click at [277, 35] on select "Choose an option... Pending Applied Excluded (Questions) Excluded (Expired) Exc…" at bounding box center [302, 40] width 51 height 10
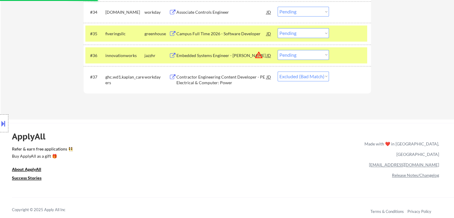
scroll to position [924, 0]
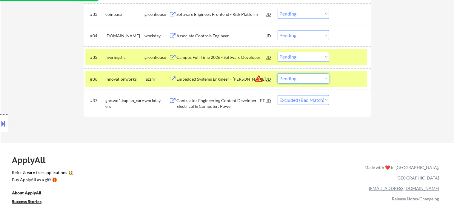
click at [308, 77] on select "Choose an option... Pending Applied Excluded (Questions) Excluded (Expired) Exc…" at bounding box center [302, 78] width 51 height 10
click at [277, 73] on select "Choose an option... Pending Applied Excluded (Questions) Excluded (Expired) Exc…" at bounding box center [302, 78] width 51 height 10
drag, startPoint x: 301, startPoint y: 57, endPoint x: 301, endPoint y: 60, distance: 3.3
click at [301, 57] on select "Choose an option... Pending Applied Excluded (Questions) Excluded (Expired) Exc…" at bounding box center [302, 57] width 51 height 10
click at [277, 52] on select "Choose an option... Pending Applied Excluded (Questions) Excluded (Expired) Exc…" at bounding box center [302, 57] width 51 height 10
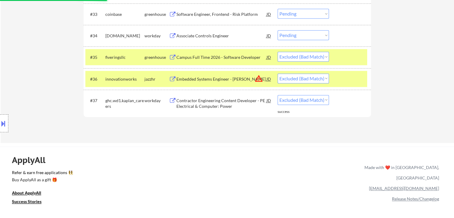
click at [301, 34] on select "Choose an option... Pending Applied Excluded (Questions) Excluded (Expired) Exc…" at bounding box center [302, 35] width 51 height 10
click at [277, 30] on select "Choose an option... Pending Applied Excluded (Questions) Excluded (Expired) Exc…" at bounding box center [302, 35] width 51 height 10
click at [310, 17] on select "Choose an option... Pending Applied Excluded (Questions) Excluded (Expired) Exc…" at bounding box center [302, 14] width 51 height 10
click at [277, 9] on select "Choose an option... Pending Applied Excluded (Questions) Excluded (Expired) Exc…" at bounding box center [302, 14] width 51 height 10
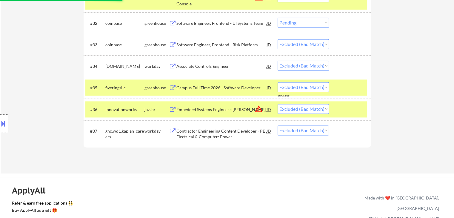
scroll to position [805, 0]
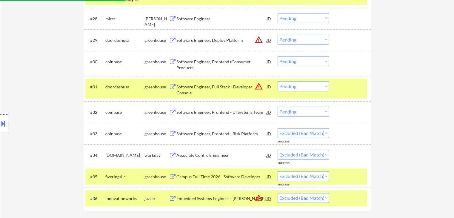
drag, startPoint x: 304, startPoint y: 112, endPoint x: 297, endPoint y: 111, distance: 6.9
click at [303, 111] on select "Choose an option... Pending Applied Excluded (Questions) Excluded (Expired) Exc…" at bounding box center [302, 111] width 51 height 10
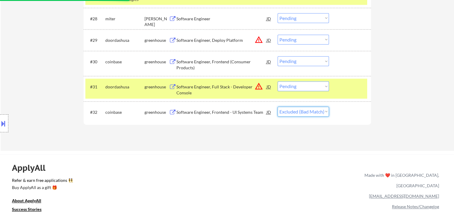
click at [277, 106] on select "Choose an option... Pending Applied Excluded (Questions) Excluded (Expired) Exc…" at bounding box center [302, 111] width 51 height 10
drag, startPoint x: 307, startPoint y: 86, endPoint x: 300, endPoint y: 84, distance: 6.5
click at [307, 84] on select "Choose an option... Pending Applied Excluded (Questions) Excluded (Expired) Exc…" at bounding box center [302, 86] width 51 height 10
click at [277, 81] on select "Choose an option... Pending Applied Excluded (Questions) Excluded (Expired) Exc…" at bounding box center [302, 86] width 51 height 10
click at [312, 59] on select "Choose an option... Pending Applied Excluded (Questions) Excluded (Expired) Exc…" at bounding box center [302, 61] width 51 height 10
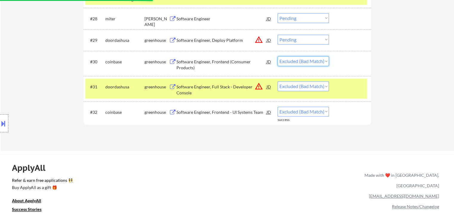
click at [277, 56] on select "Choose an option... Pending Applied Excluded (Questions) Excluded (Expired) Exc…" at bounding box center [302, 61] width 51 height 10
click at [311, 43] on select "Choose an option... Pending Applied Excluded (Questions) Excluded (Expired) Exc…" at bounding box center [302, 40] width 51 height 10
click at [277, 35] on select "Choose an option... Pending Applied Excluded (Questions) Excluded (Expired) Exc…" at bounding box center [302, 40] width 51 height 10
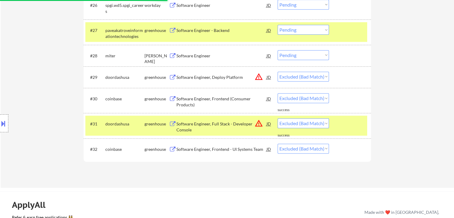
scroll to position [745, 0]
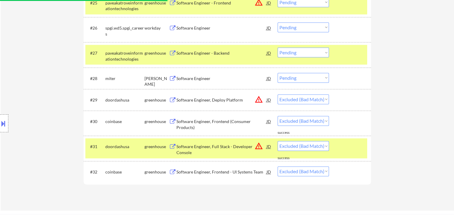
click at [302, 77] on select "Choose an option... Pending Applied Excluded (Questions) Excluded (Expired) Exc…" at bounding box center [302, 78] width 51 height 10
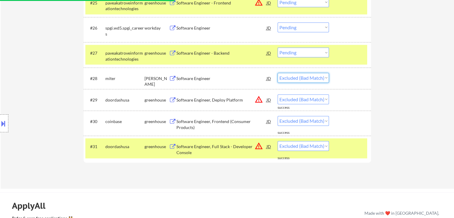
click at [277, 73] on select "Choose an option... Pending Applied Excluded (Questions) Excluded (Expired) Exc…" at bounding box center [302, 78] width 51 height 10
click at [303, 54] on select "Choose an option... Pending Applied Excluded (Questions) Excluded (Expired) Exc…" at bounding box center [302, 52] width 51 height 10
click at [277, 47] on select "Choose an option... Pending Applied Excluded (Questions) Excluded (Expired) Exc…" at bounding box center [302, 52] width 51 height 10
click at [296, 26] on select "Choose an option... Pending Applied Excluded (Questions) Excluded (Expired) Exc…" at bounding box center [302, 27] width 51 height 10
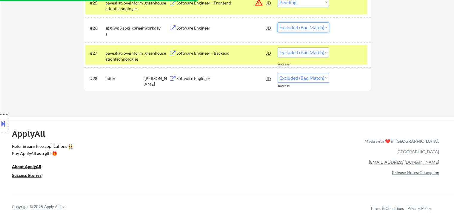
click at [277, 22] on select "Choose an option... Pending Applied Excluded (Questions) Excluded (Expired) Exc…" at bounding box center [302, 27] width 51 height 10
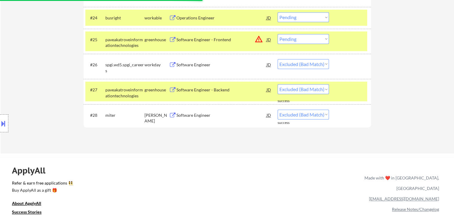
scroll to position [686, 0]
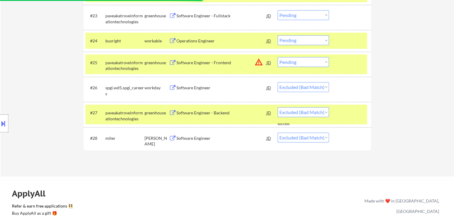
click at [310, 62] on select "Choose an option... Pending Applied Excluded (Questions) Excluded (Expired) Exc…" at bounding box center [302, 62] width 51 height 10
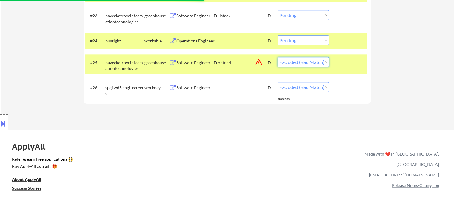
click at [277, 57] on select "Choose an option... Pending Applied Excluded (Questions) Excluded (Expired) Exc…" at bounding box center [302, 62] width 51 height 10
click at [313, 40] on select "Choose an option... Pending Applied Excluded (Questions) Excluded (Expired) Exc…" at bounding box center [302, 40] width 51 height 10
click at [277, 35] on select "Choose an option... Pending Applied Excluded (Questions) Excluded (Expired) Exc…" at bounding box center [302, 40] width 51 height 10
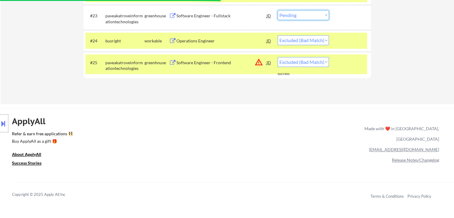
drag, startPoint x: 301, startPoint y: 16, endPoint x: 301, endPoint y: 19, distance: 3.0
click at [301, 16] on select "Choose an option... Pending Applied Excluded (Questions) Excluded (Expired) Exc…" at bounding box center [302, 15] width 51 height 10
click at [277, 10] on select "Choose an option... Pending Applied Excluded (Questions) Excluded (Expired) Exc…" at bounding box center [302, 15] width 51 height 10
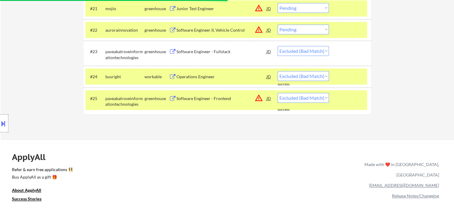
scroll to position [626, 0]
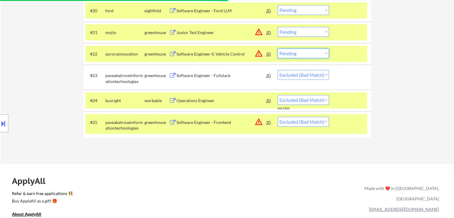
drag, startPoint x: 305, startPoint y: 50, endPoint x: 307, endPoint y: 58, distance: 7.4
click at [305, 50] on select "Choose an option... Pending Applied Excluded (Questions) Excluded (Expired) Exc…" at bounding box center [302, 53] width 51 height 10
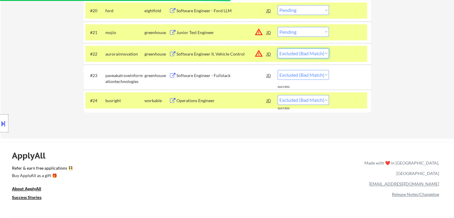
click at [277, 48] on select "Choose an option... Pending Applied Excluded (Questions) Excluded (Expired) Exc…" at bounding box center [302, 53] width 51 height 10
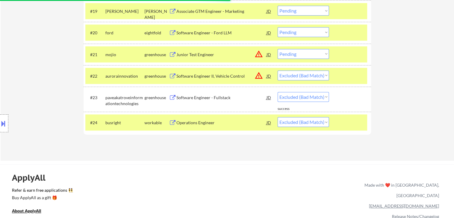
scroll to position [567, 0]
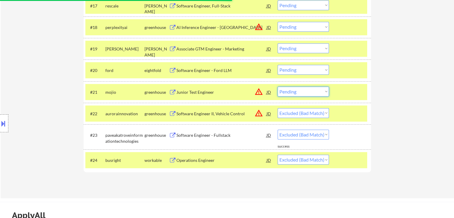
click at [310, 92] on select "Choose an option... Pending Applied Excluded (Questions) Excluded (Expired) Exc…" at bounding box center [302, 91] width 51 height 10
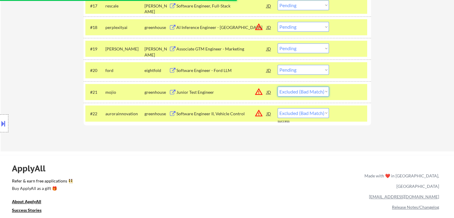
click at [277, 86] on select "Choose an option... Pending Applied Excluded (Questions) Excluded (Expired) Exc…" at bounding box center [302, 91] width 51 height 10
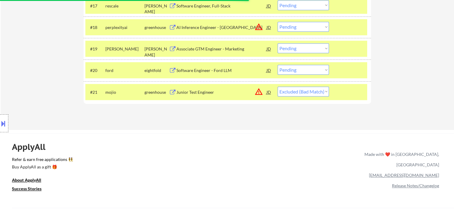
click at [306, 73] on select "Choose an option... Pending Applied Excluded (Questions) Excluded (Expired) Exc…" at bounding box center [302, 70] width 51 height 10
click at [277, 65] on select "Choose an option... Pending Applied Excluded (Questions) Excluded (Expired) Exc…" at bounding box center [302, 70] width 51 height 10
click at [311, 48] on select "Choose an option... Pending Applied Excluded (Questions) Excluded (Expired) Exc…" at bounding box center [302, 48] width 51 height 10
click at [277, 43] on select "Choose an option... Pending Applied Excluded (Questions) Excluded (Expired) Exc…" at bounding box center [302, 48] width 51 height 10
click at [307, 27] on select "Choose an option... Pending Applied Excluded (Questions) Excluded (Expired) Exc…" at bounding box center [302, 27] width 51 height 10
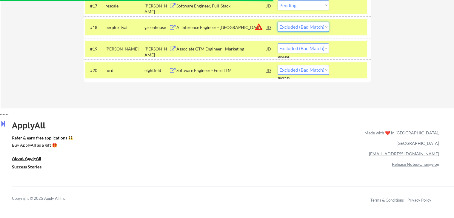
click at [277, 22] on select "Choose an option... Pending Applied Excluded (Questions) Excluded (Expired) Exc…" at bounding box center [302, 27] width 51 height 10
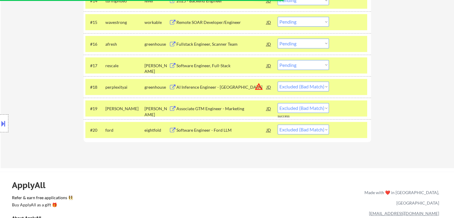
click at [305, 66] on select "Choose an option... Pending Applied Excluded (Questions) Excluded (Expired) Exc…" at bounding box center [302, 65] width 51 height 10
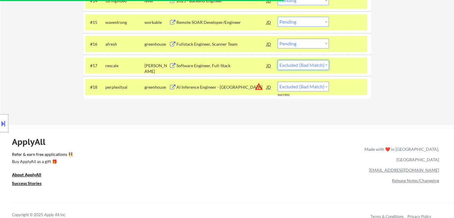
click at [277, 60] on select "Choose an option... Pending Applied Excluded (Questions) Excluded (Expired) Exc…" at bounding box center [302, 65] width 51 height 10
click at [307, 42] on select "Choose an option... Pending Applied Excluded (Questions) Excluded (Expired) Exc…" at bounding box center [302, 43] width 51 height 10
click at [277, 38] on select "Choose an option... Pending Applied Excluded (Questions) Excluded (Expired) Exc…" at bounding box center [302, 43] width 51 height 10
drag, startPoint x: 305, startPoint y: 22, endPoint x: 304, endPoint y: 25, distance: 3.3
click at [305, 22] on select "Choose an option... Pending Applied Excluded (Questions) Excluded (Expired) Exc…" at bounding box center [302, 22] width 51 height 10
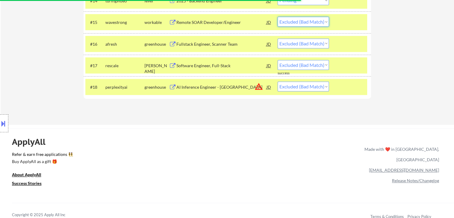
click at [277, 17] on select "Choose an option... Pending Applied Excluded (Questions) Excluded (Expired) Exc…" at bounding box center [302, 22] width 51 height 10
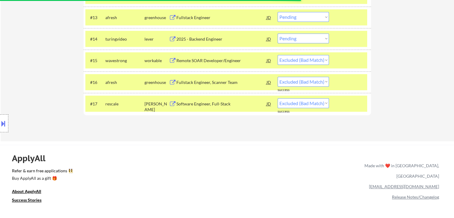
scroll to position [447, 0]
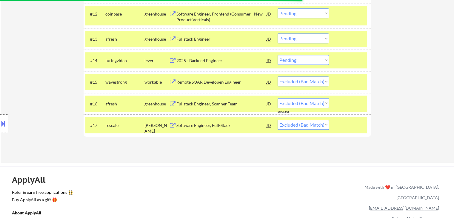
click at [306, 64] on select "Choose an option... Pending Applied Excluded (Questions) Excluded (Expired) Exc…" at bounding box center [302, 60] width 51 height 10
click at [277, 55] on select "Choose an option... Pending Applied Excluded (Questions) Excluded (Expired) Exc…" at bounding box center [302, 60] width 51 height 10
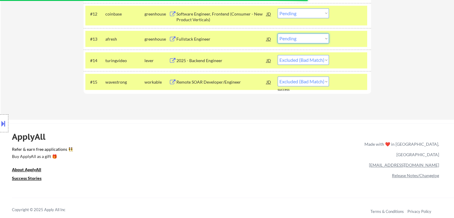
click at [310, 38] on select "Choose an option... Pending Applied Excluded (Questions) Excluded (Expired) Exc…" at bounding box center [302, 38] width 51 height 10
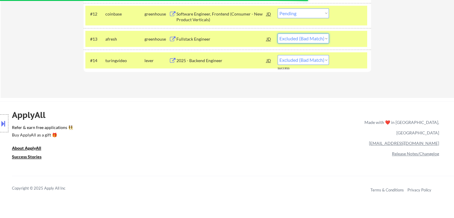
click at [277, 33] on select "Choose an option... Pending Applied Excluded (Questions) Excluded (Expired) Exc…" at bounding box center [302, 38] width 51 height 10
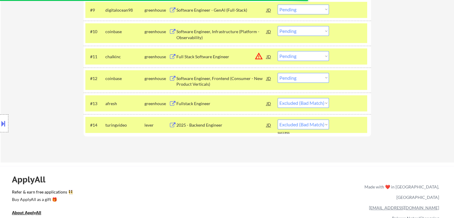
scroll to position [358, 0]
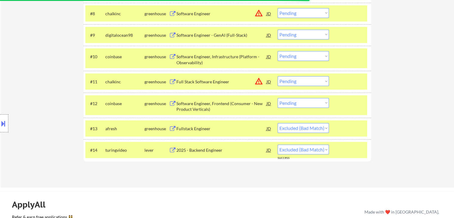
drag, startPoint x: 307, startPoint y: 102, endPoint x: 304, endPoint y: 104, distance: 4.1
click at [307, 102] on select "Choose an option... Pending Applied Excluded (Questions) Excluded (Expired) Exc…" at bounding box center [302, 103] width 51 height 10
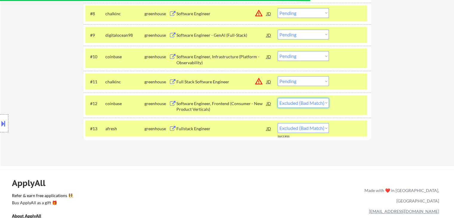
click at [277, 98] on select "Choose an option... Pending Applied Excluded (Questions) Excluded (Expired) Exc…" at bounding box center [302, 103] width 51 height 10
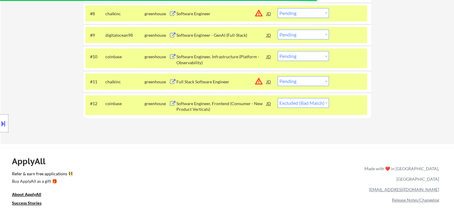
click at [305, 84] on select "Choose an option... Pending Applied Excluded (Questions) Excluded (Expired) Exc…" at bounding box center [302, 81] width 51 height 10
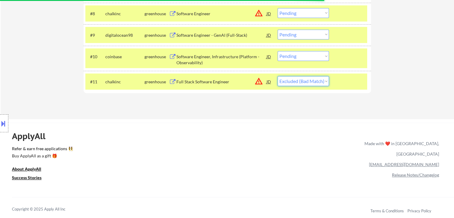
click at [277, 76] on select "Choose an option... Pending Applied Excluded (Questions) Excluded (Expired) Exc…" at bounding box center [302, 81] width 51 height 10
click at [295, 55] on select "Choose an option... Pending Applied Excluded (Questions) Excluded (Expired) Exc…" at bounding box center [302, 56] width 51 height 10
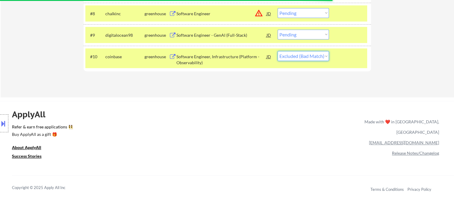
click at [277, 51] on select "Choose an option... Pending Applied Excluded (Questions) Excluded (Expired) Exc…" at bounding box center [302, 56] width 51 height 10
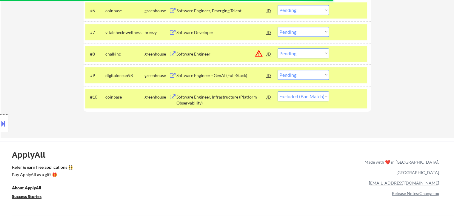
scroll to position [268, 0]
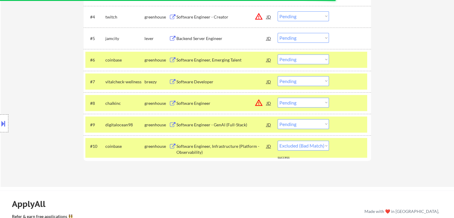
drag, startPoint x: 315, startPoint y: 123, endPoint x: 310, endPoint y: 120, distance: 5.7
click at [315, 123] on select "Choose an option... Pending Applied Excluded (Questions) Excluded (Expired) Exc…" at bounding box center [302, 124] width 51 height 10
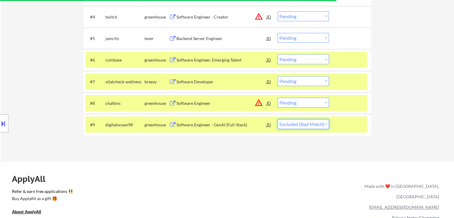
click at [277, 119] on select "Choose an option... Pending Applied Excluded (Questions) Excluded (Expired) Exc…" at bounding box center [302, 124] width 51 height 10
click at [307, 100] on select "Choose an option... Pending Applied Excluded (Questions) Excluded (Expired) Exc…" at bounding box center [302, 103] width 51 height 10
click at [277, 98] on select "Choose an option... Pending Applied Excluded (Questions) Excluded (Expired) Exc…" at bounding box center [302, 103] width 51 height 10
drag, startPoint x: 308, startPoint y: 80, endPoint x: 308, endPoint y: 83, distance: 3.9
click at [308, 80] on select "Choose an option... Pending Applied Excluded (Questions) Excluded (Expired) Exc…" at bounding box center [302, 81] width 51 height 10
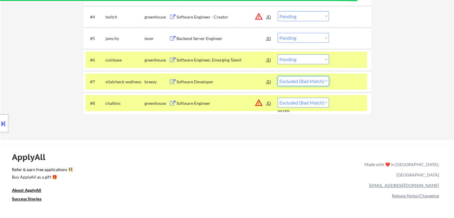
click at [277, 76] on select "Choose an option... Pending Applied Excluded (Questions) Excluded (Expired) Exc…" at bounding box center [302, 81] width 51 height 10
click at [308, 61] on select "Choose an option... Pending Applied Excluded (Questions) Excluded (Expired) Exc…" at bounding box center [302, 59] width 51 height 10
click at [277, 54] on select "Choose an option... Pending Applied Excluded (Questions) Excluded (Expired) Exc…" at bounding box center [302, 59] width 51 height 10
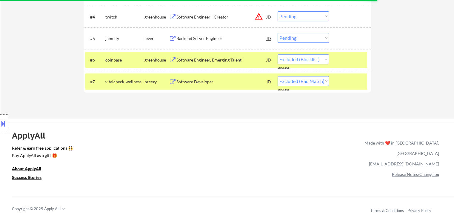
click at [305, 37] on select "Choose an option... Pending Applied Excluded (Questions) Excluded (Expired) Exc…" at bounding box center [302, 38] width 51 height 10
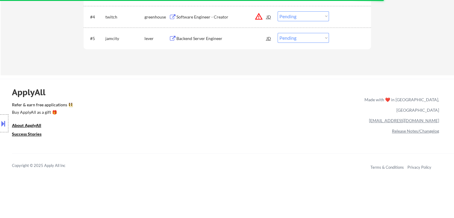
drag, startPoint x: 246, startPoint y: 118, endPoint x: 317, endPoint y: 60, distance: 92.0
click at [246, 118] on div "ApplyAll Refer & earn free applications 👯‍♀️ Buy ApplyAll as a gift 🎁 About App…" at bounding box center [227, 130] width 454 height 95
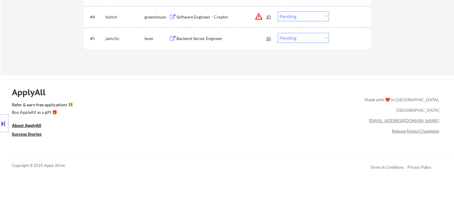
click at [310, 41] on select "Choose an option... Pending Applied Excluded (Questions) Excluded (Expired) Exc…" at bounding box center [302, 38] width 51 height 10
click at [277, 33] on select "Choose an option... Pending Applied Excluded (Questions) Excluded (Expired) Exc…" at bounding box center [302, 38] width 51 height 10
click at [300, 20] on select "Choose an option... Pending Applied Excluded (Questions) Excluded (Expired) Exc…" at bounding box center [302, 16] width 51 height 10
click at [277, 11] on select "Choose an option... Pending Applied Excluded (Questions) Excluded (Expired) Exc…" at bounding box center [302, 16] width 51 height 10
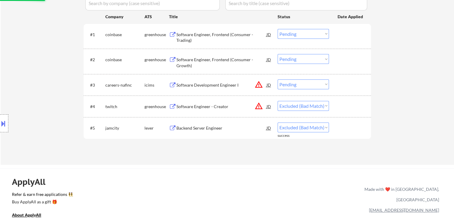
click at [301, 86] on select "Choose an option... Pending Applied Excluded (Questions) Excluded (Expired) Exc…" at bounding box center [302, 84] width 51 height 10
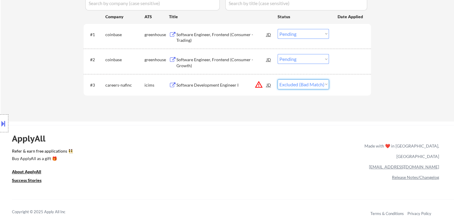
click at [277, 79] on select "Choose an option... Pending Applied Excluded (Questions) Excluded (Expired) Exc…" at bounding box center [302, 84] width 51 height 10
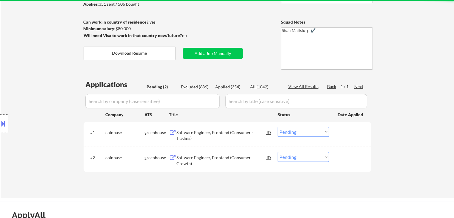
scroll to position [60, 0]
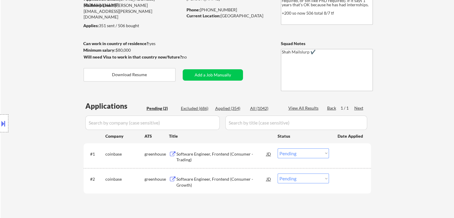
drag, startPoint x: 301, startPoint y: 152, endPoint x: 298, endPoint y: 149, distance: 3.9
click at [301, 152] on select "Choose an option... Pending Applied Excluded (Questions) Excluded (Expired) Exc…" at bounding box center [302, 153] width 51 height 10
click at [277, 148] on select "Choose an option... Pending Applied Excluded (Questions) Excluded (Expired) Exc…" at bounding box center [302, 153] width 51 height 10
drag, startPoint x: 307, startPoint y: 180, endPoint x: 297, endPoint y: 188, distance: 12.7
click at [307, 180] on select "Choose an option... Pending Applied Excluded (Questions) Excluded (Expired) Exc…" at bounding box center [302, 178] width 51 height 10
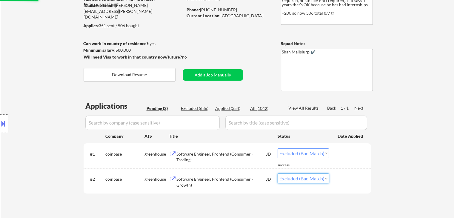
click at [277, 173] on select "Choose an option... Pending Applied Excluded (Questions) Excluded (Expired) Exc…" at bounding box center [302, 178] width 51 height 10
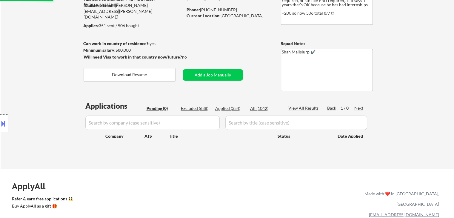
click at [428, 125] on div "← Return to /applysquad Mailslurp Inbox Job Search Builder [PERSON_NAME] User E…" at bounding box center [227, 66] width 453 height 205
click at [230, 107] on div "Applied (354)" at bounding box center [230, 108] width 30 height 6
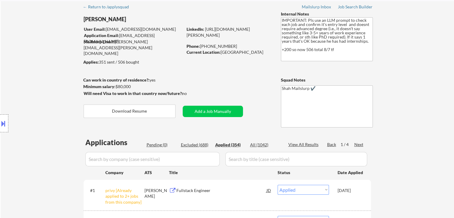
scroll to position [0, 0]
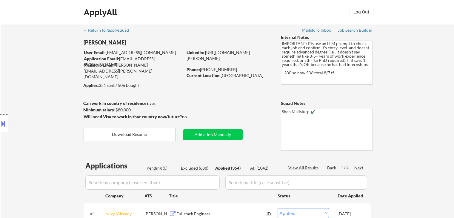
click at [49, 86] on div "Location Inclusions:" at bounding box center [53, 123] width 107 height 173
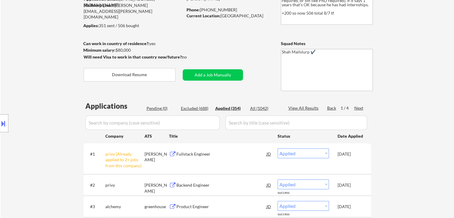
click at [59, 100] on div "Location Inclusions:" at bounding box center [53, 123] width 107 height 173
